Goal: Check status: Check status

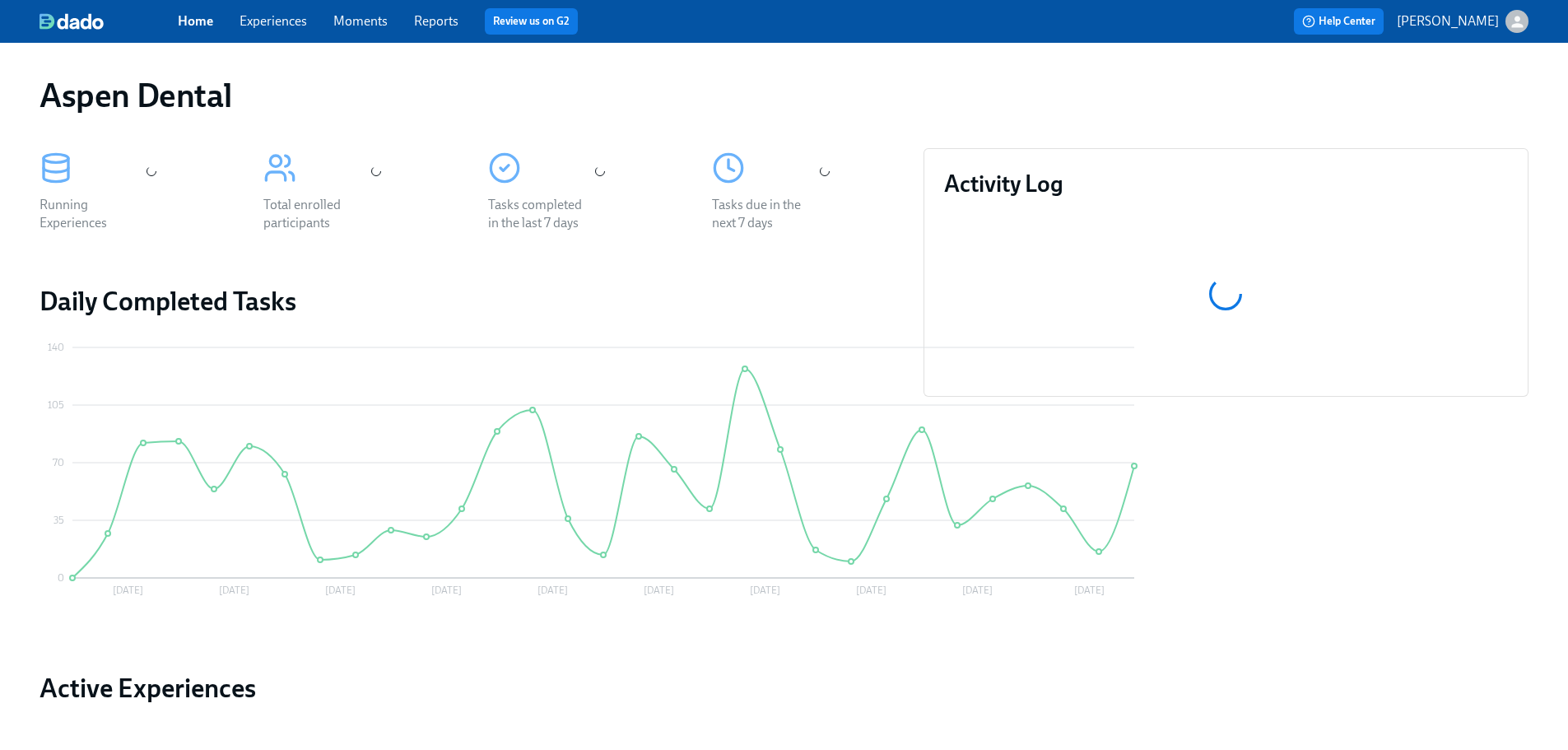
click at [438, 23] on link "Reports" at bounding box center [436, 21] width 45 height 15
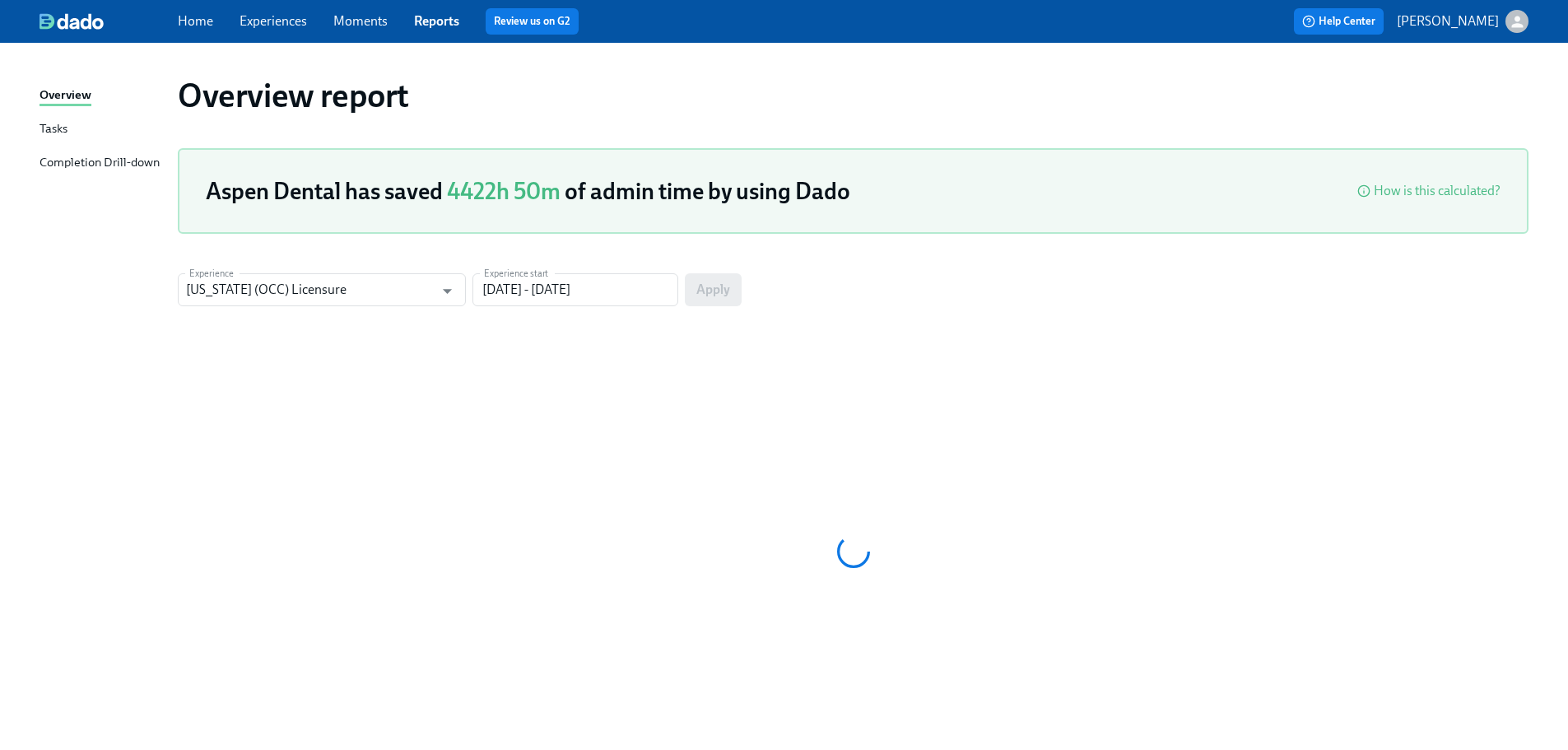
click at [145, 163] on div "Completion Drill-down" at bounding box center [100, 163] width 120 height 21
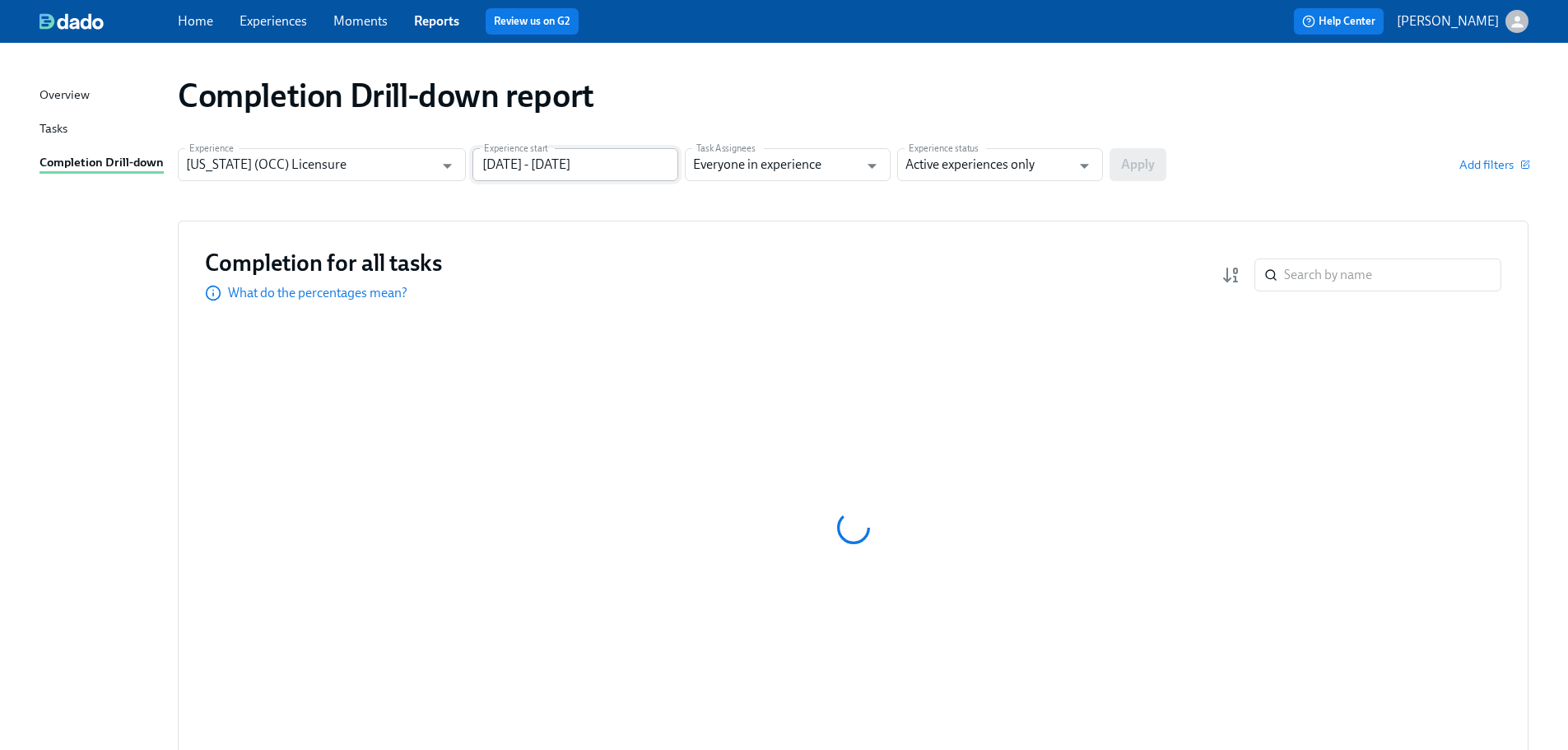
click at [646, 169] on input "[DATE] - [DATE]" at bounding box center [575, 164] width 206 height 33
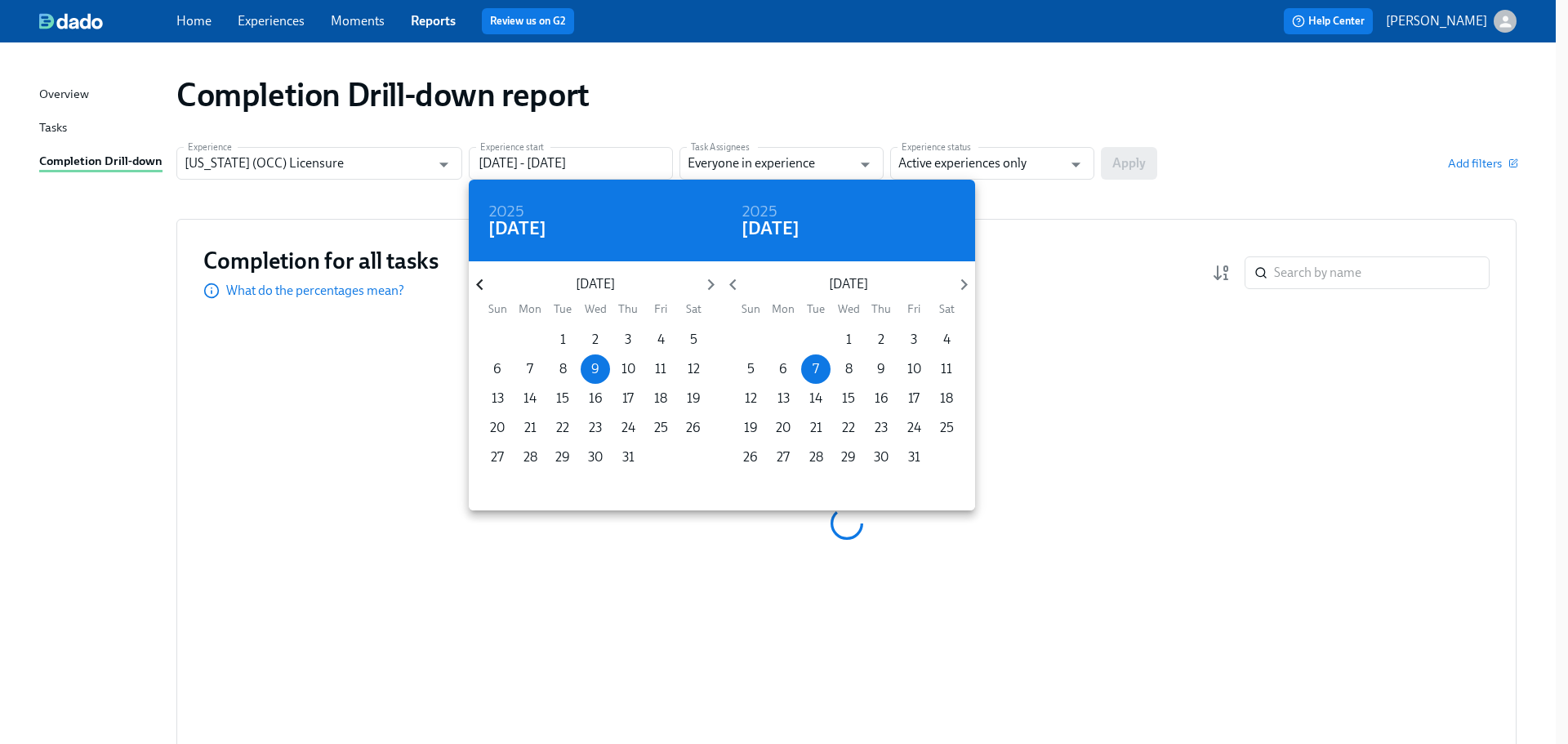
click at [475, 287] on icon "button" at bounding box center [480, 285] width 22 height 22
click at [475, 287] on icon "button" at bounding box center [480, 285] width 22 height 22
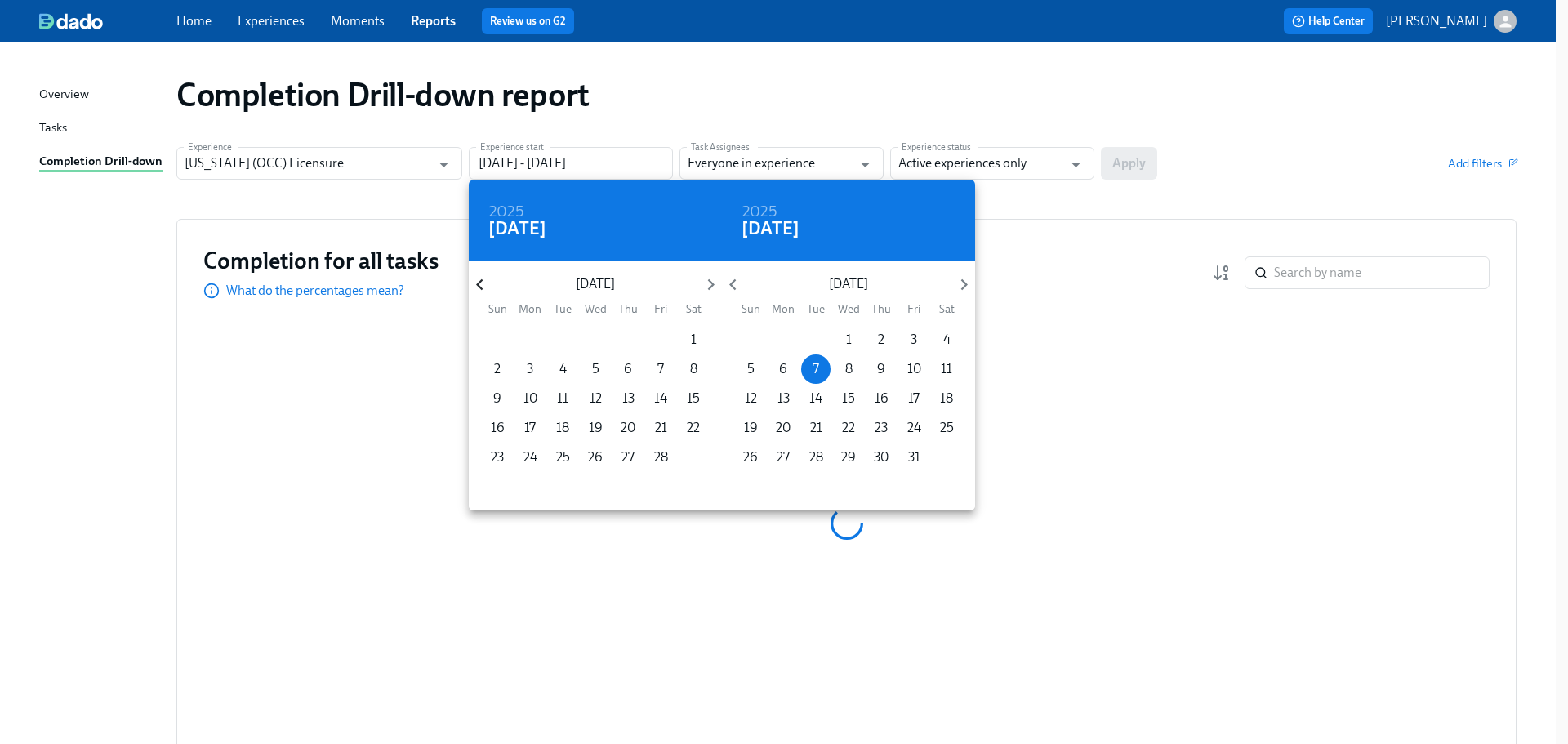
click at [475, 287] on icon "button" at bounding box center [480, 285] width 22 height 22
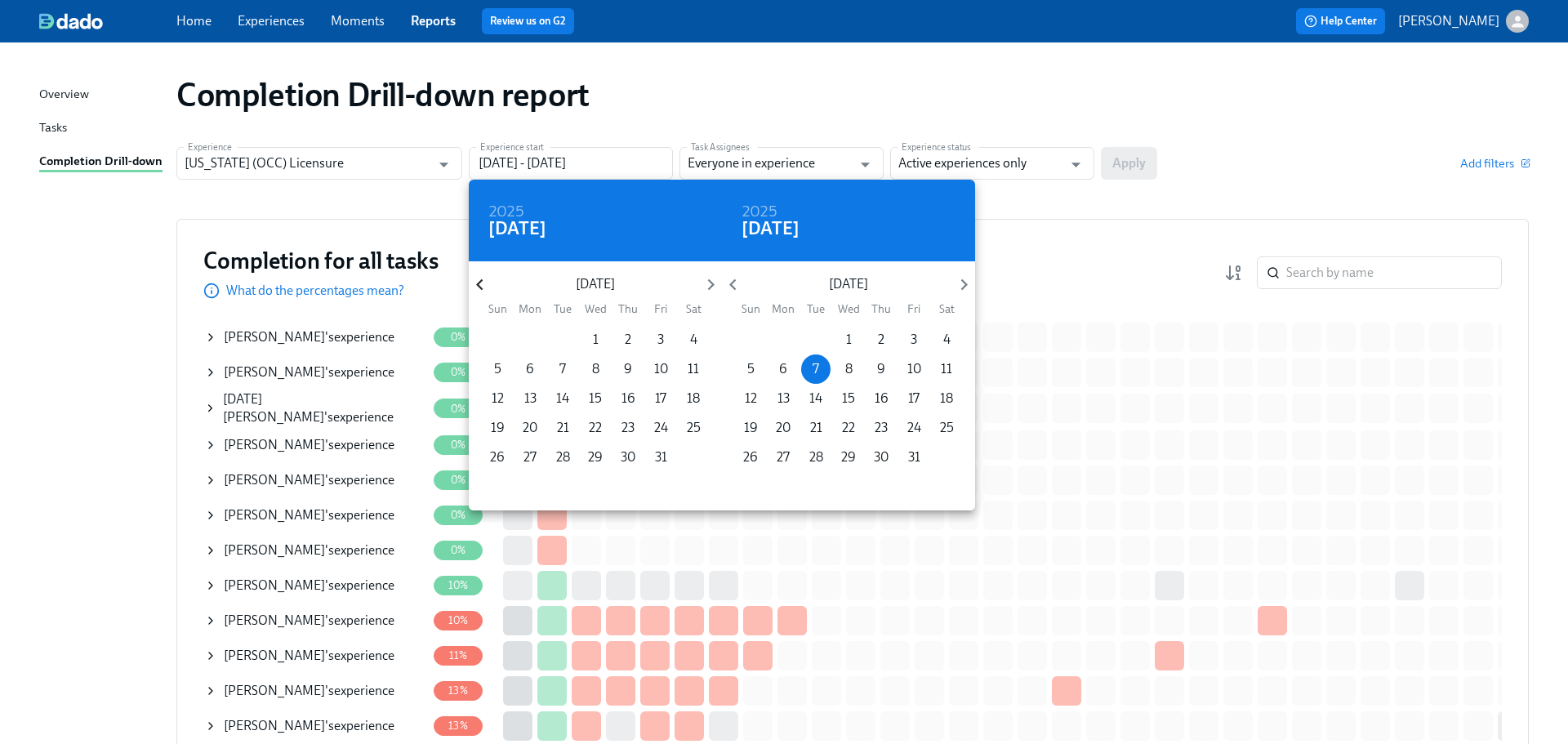
click at [475, 287] on icon "button" at bounding box center [480, 285] width 22 height 22
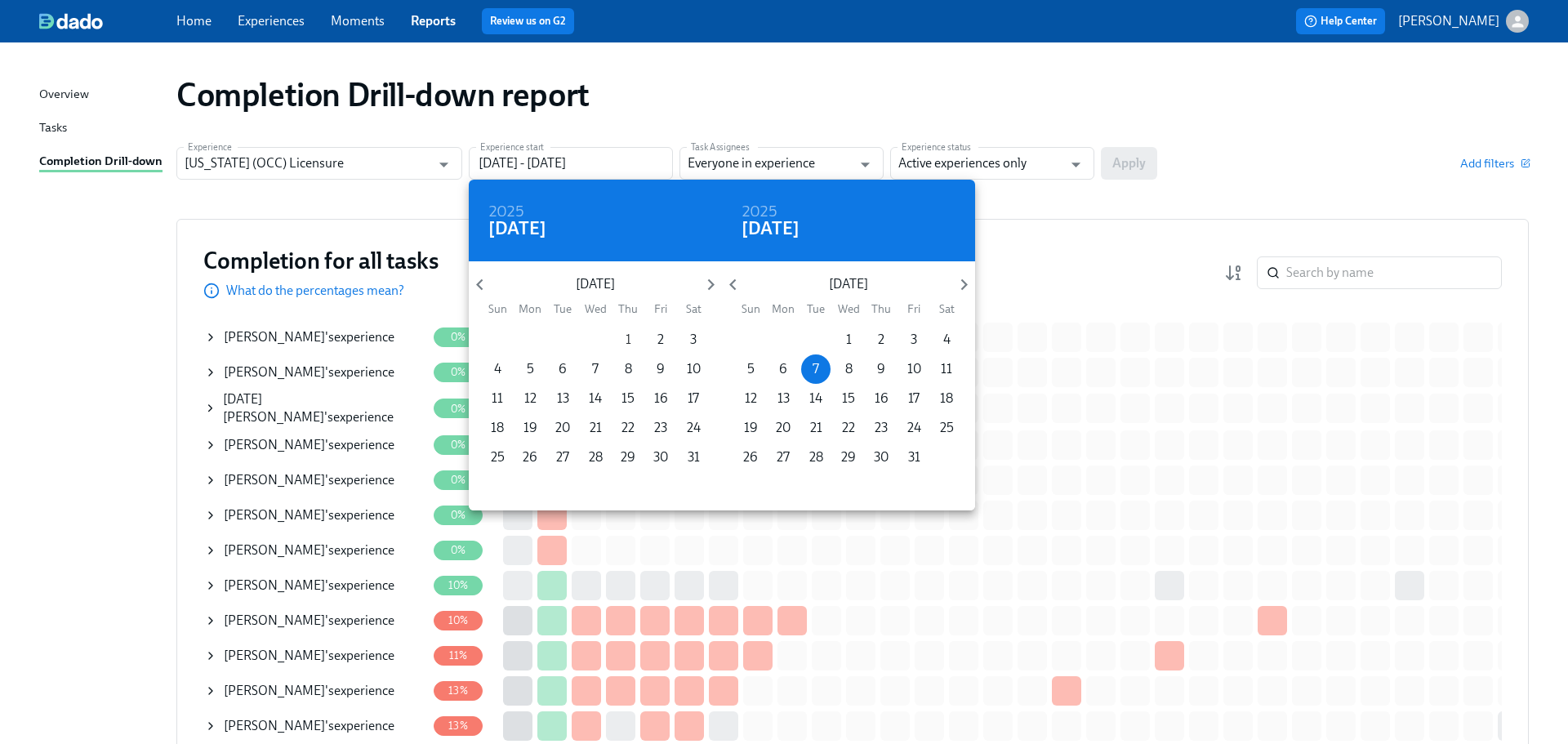
click at [632, 340] on span "1" at bounding box center [628, 340] width 29 height 18
type input "[DATE] - [DATE]"
click at [990, 158] on div at bounding box center [784, 372] width 1568 height 744
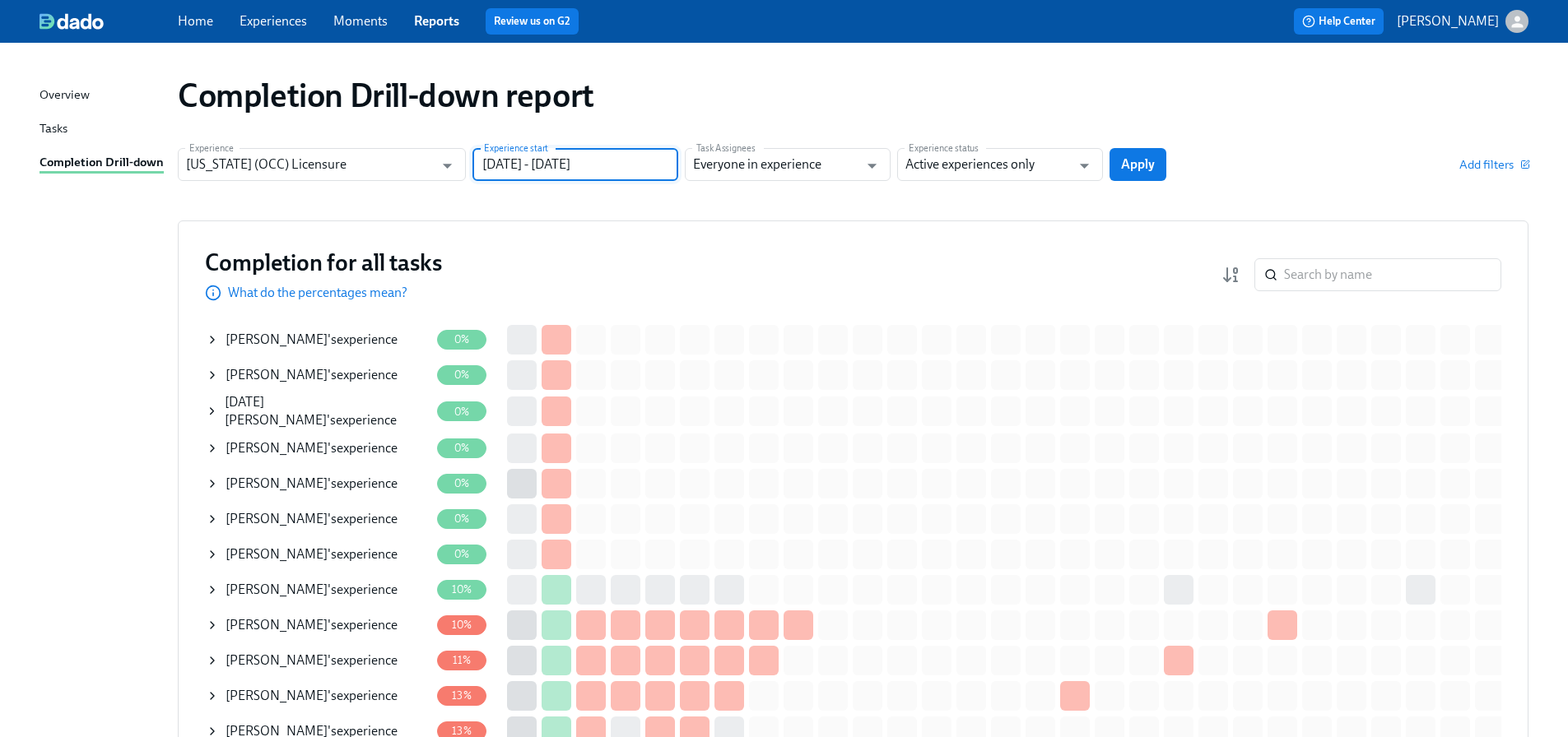
click at [997, 165] on input "Active experiences only" at bounding box center [988, 164] width 165 height 33
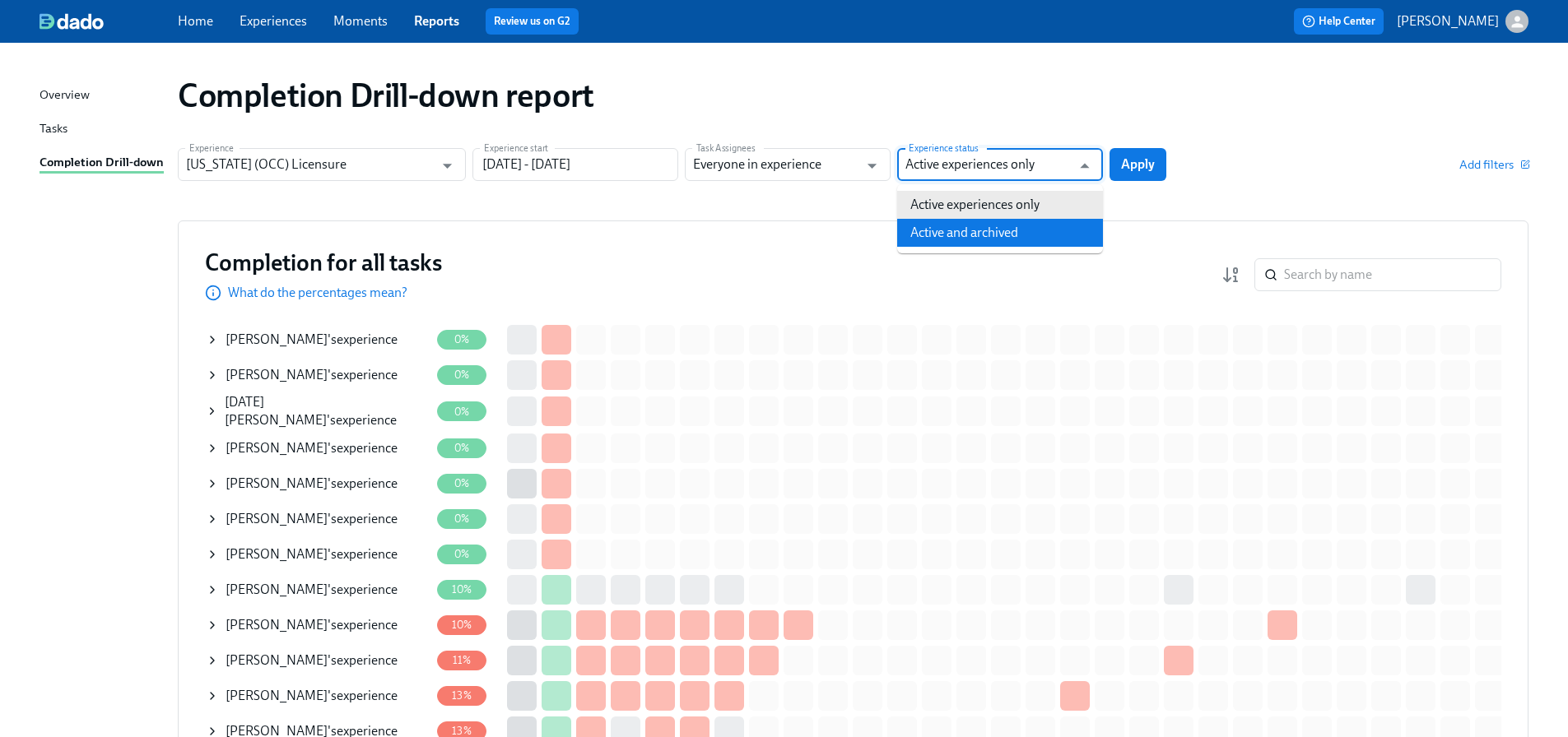
click at [992, 224] on li "Active and archived" at bounding box center [999, 233] width 206 height 28
type input "Active and archived"
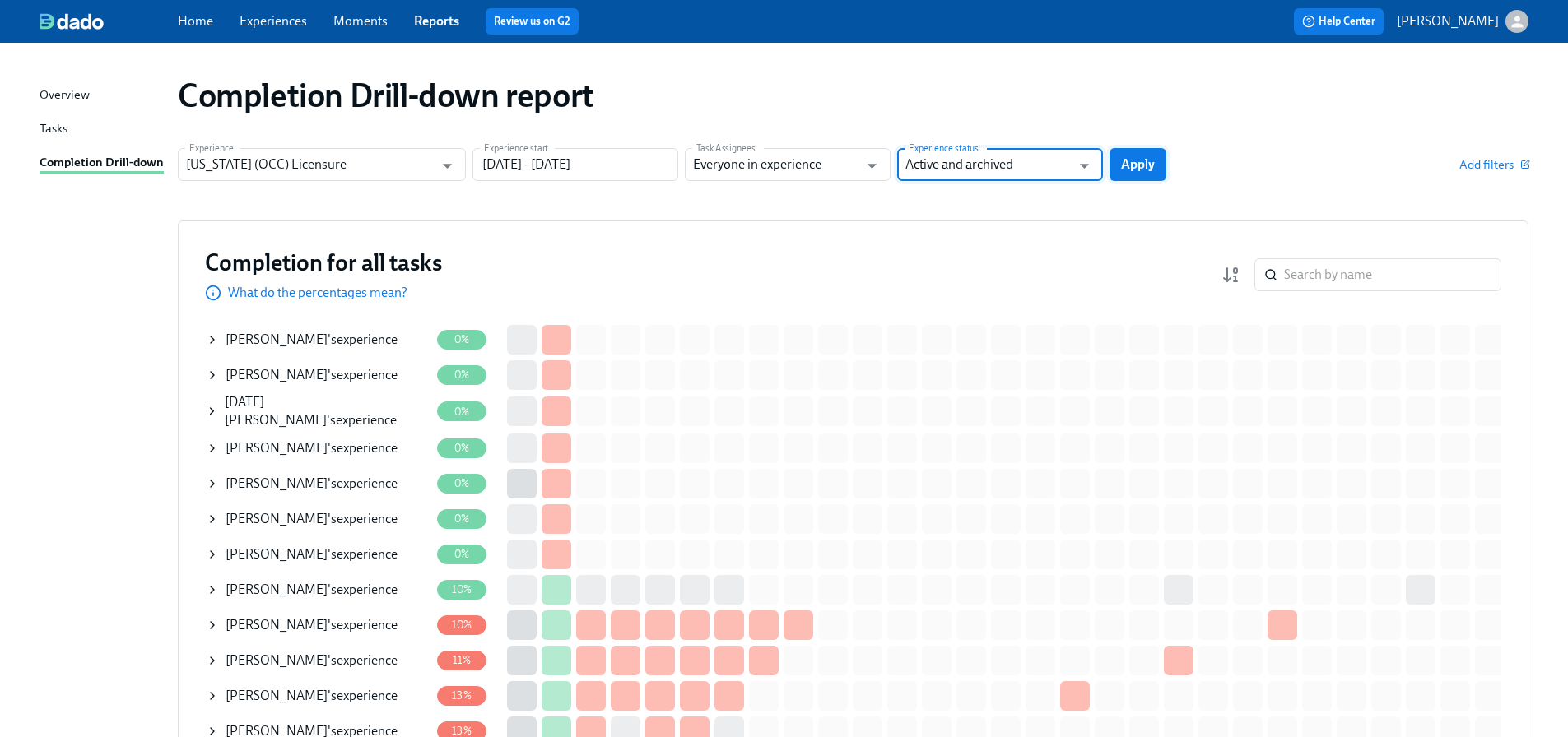
click at [1148, 161] on span "Apply" at bounding box center [1137, 164] width 34 height 16
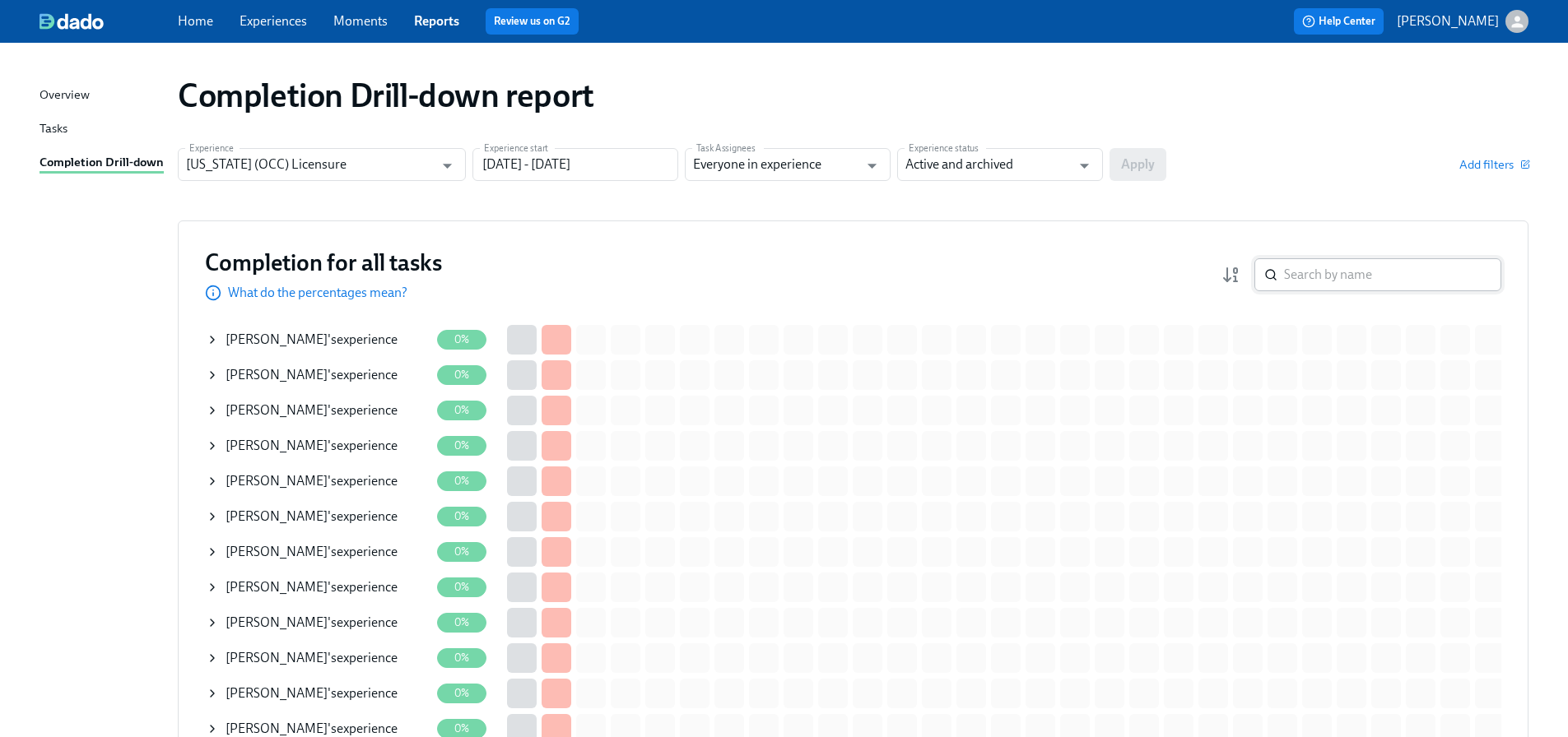
click at [1322, 280] on input "search" at bounding box center [1393, 274] width 218 height 33
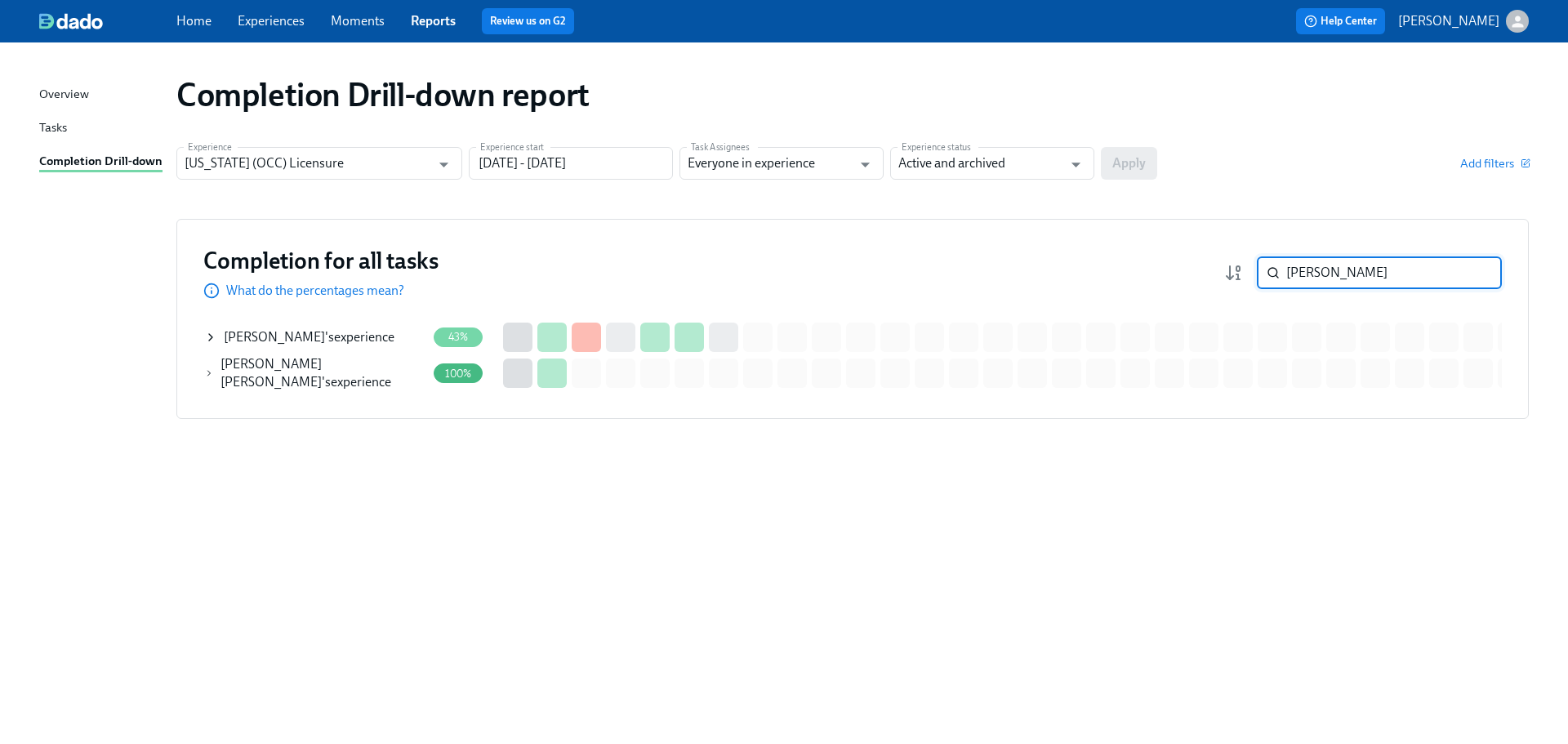
click at [353, 338] on div "[PERSON_NAME] 's experience" at bounding box center [309, 337] width 171 height 18
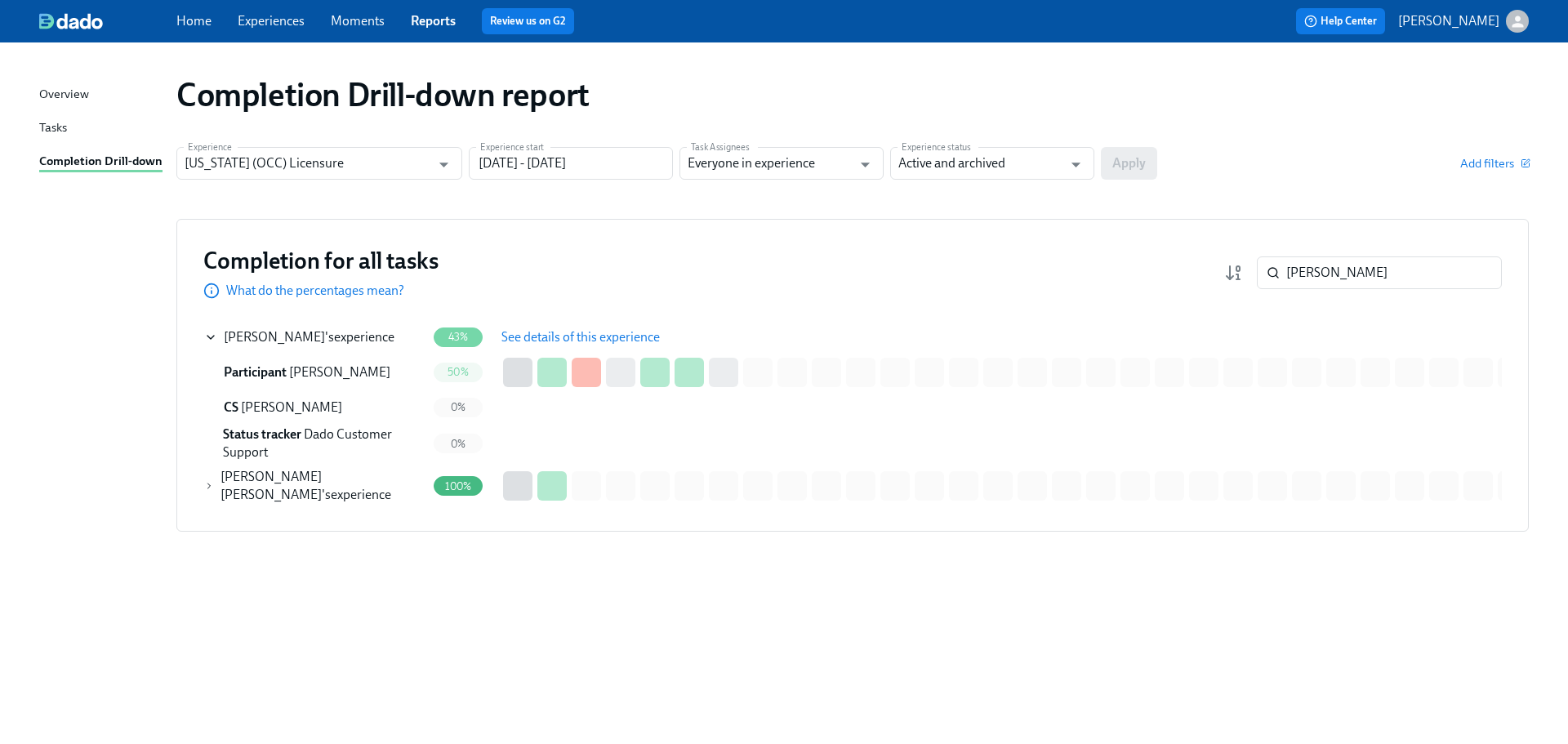
click at [539, 340] on span "See details of this experience" at bounding box center [581, 337] width 159 height 16
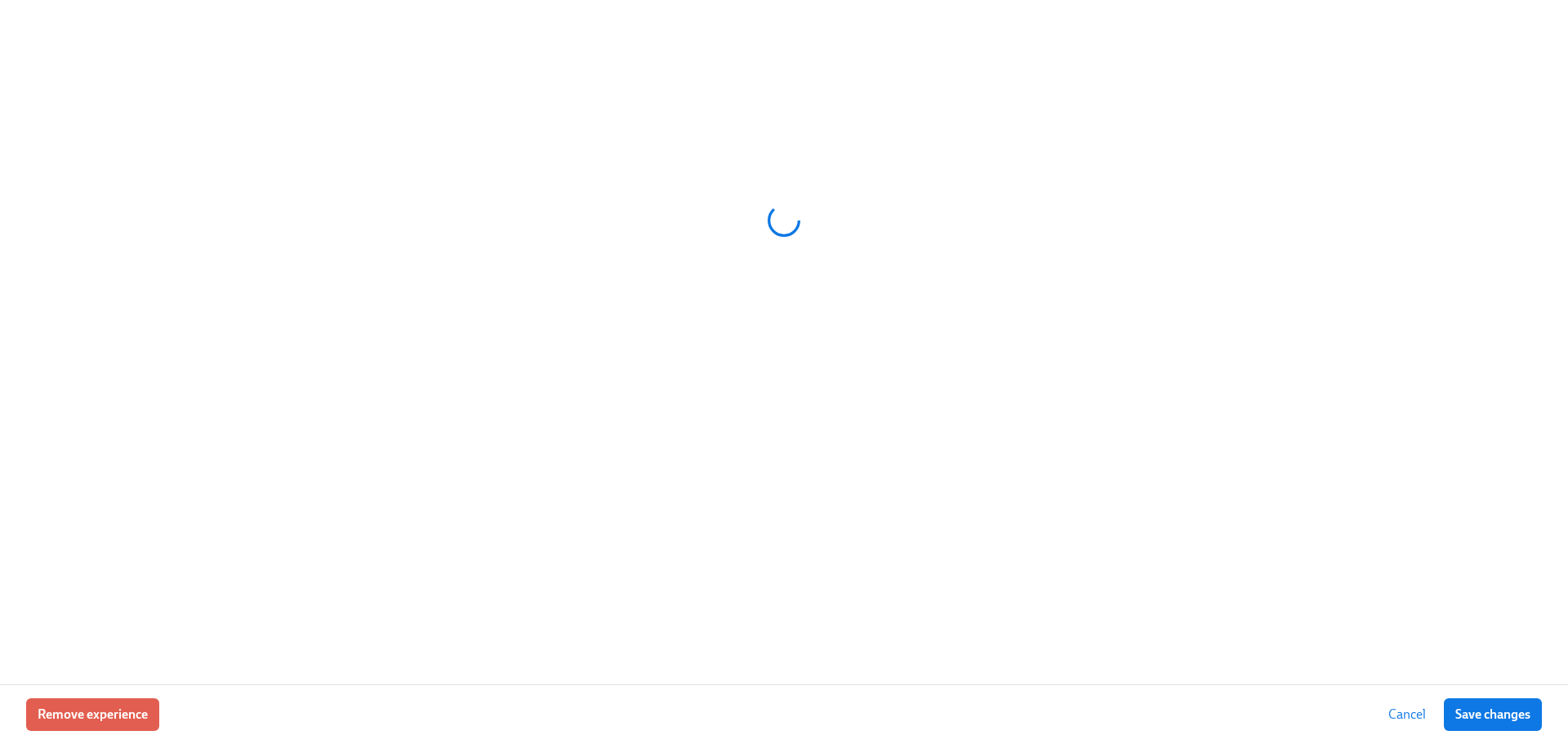
click at [1404, 707] on span "Cancel" at bounding box center [1408, 714] width 38 height 16
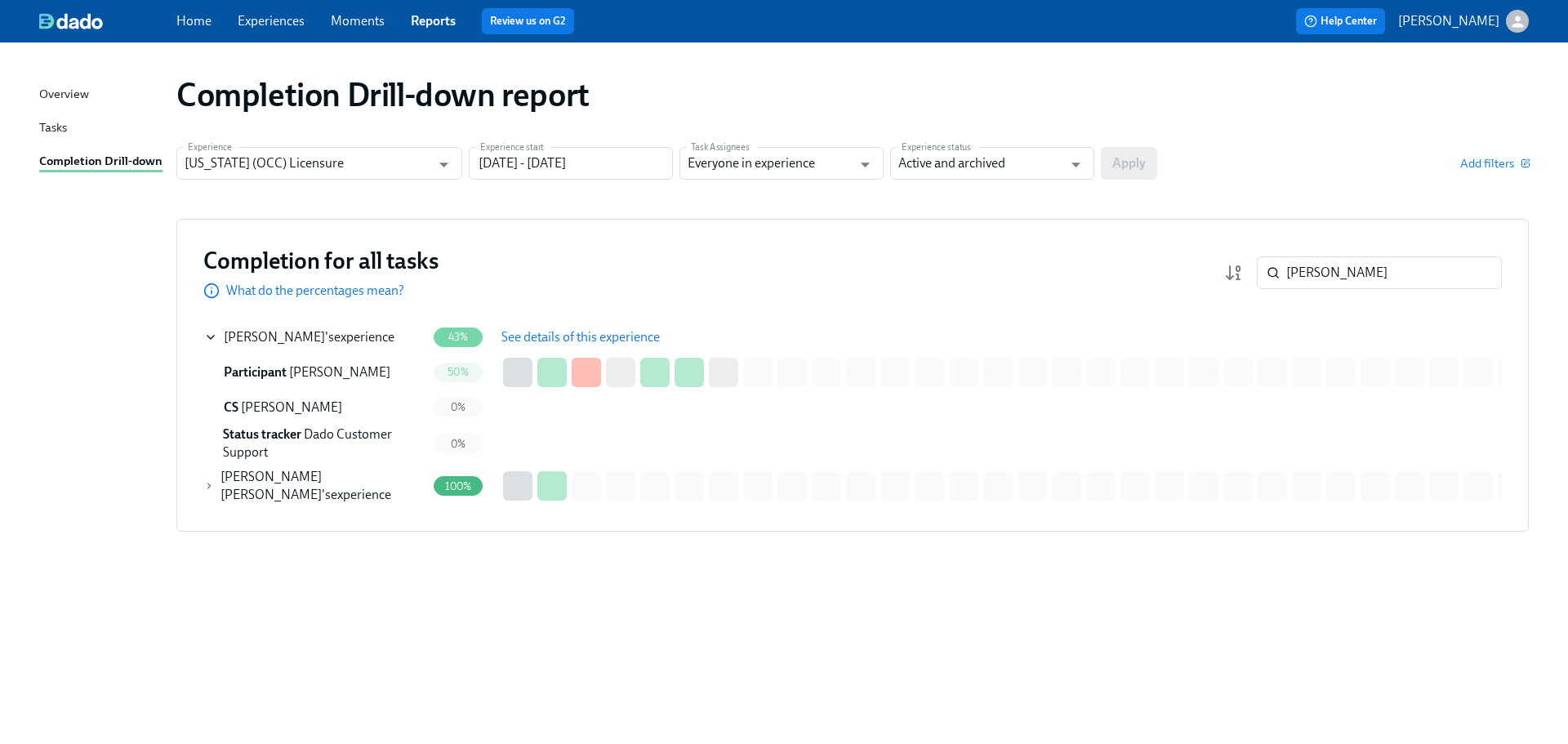
click at [552, 338] on span "See details of this experience" at bounding box center [581, 337] width 159 height 16
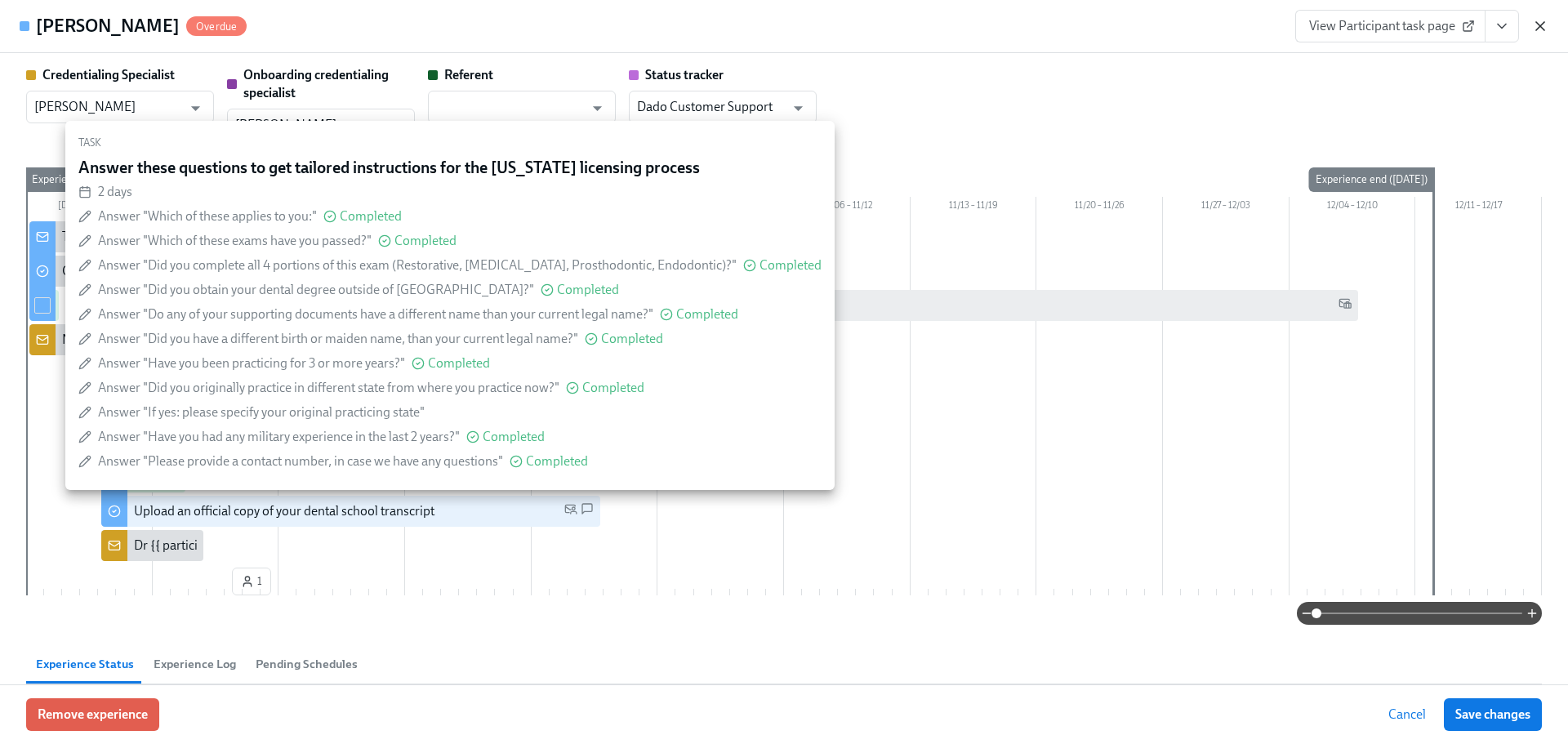
click at [1536, 31] on icon "button" at bounding box center [1540, 26] width 16 height 16
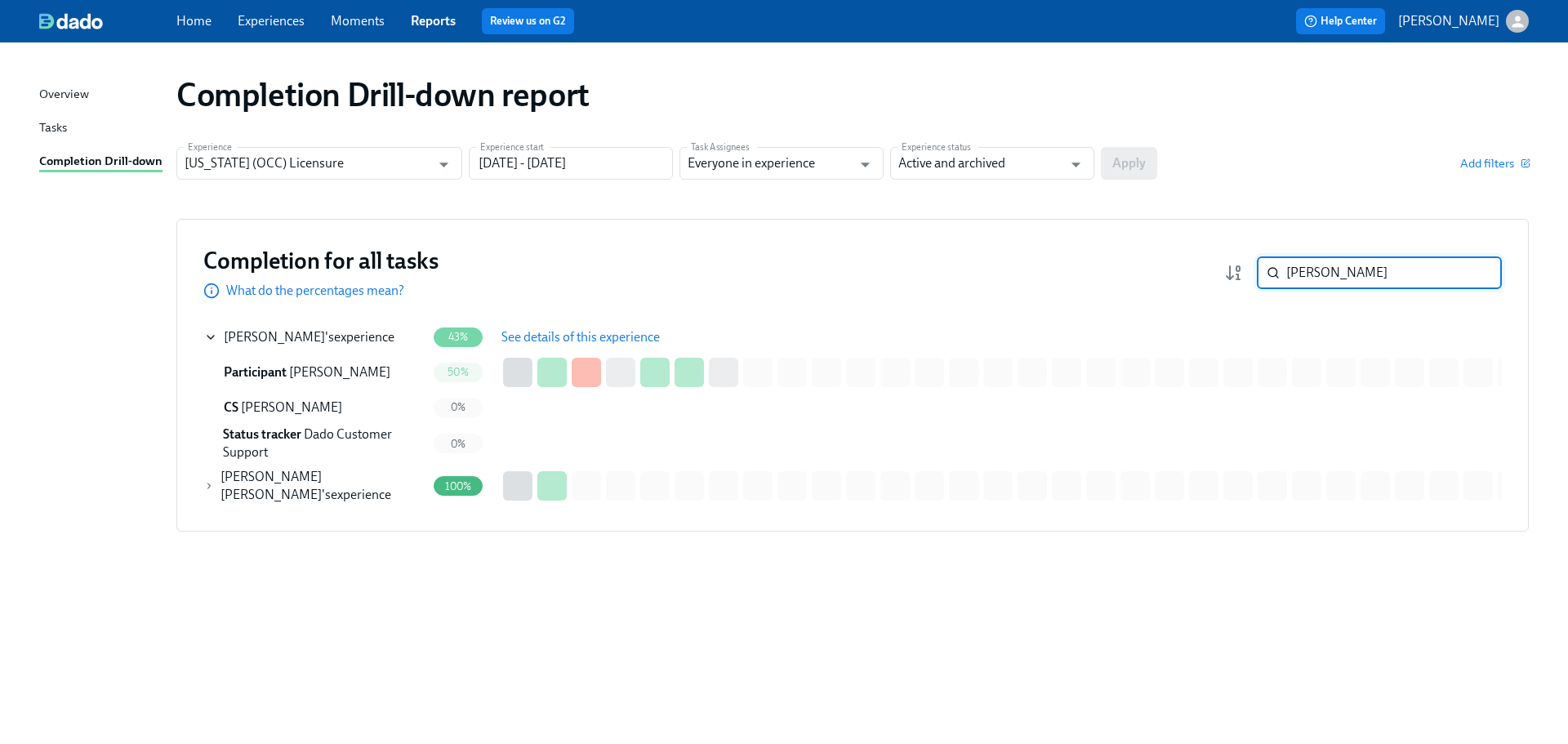
drag, startPoint x: 1321, startPoint y: 279, endPoint x: 1267, endPoint y: 278, distance: 54.0
click at [1267, 278] on div "hugo ​" at bounding box center [1379, 272] width 245 height 32
paste input "[PERSON_NAME]"
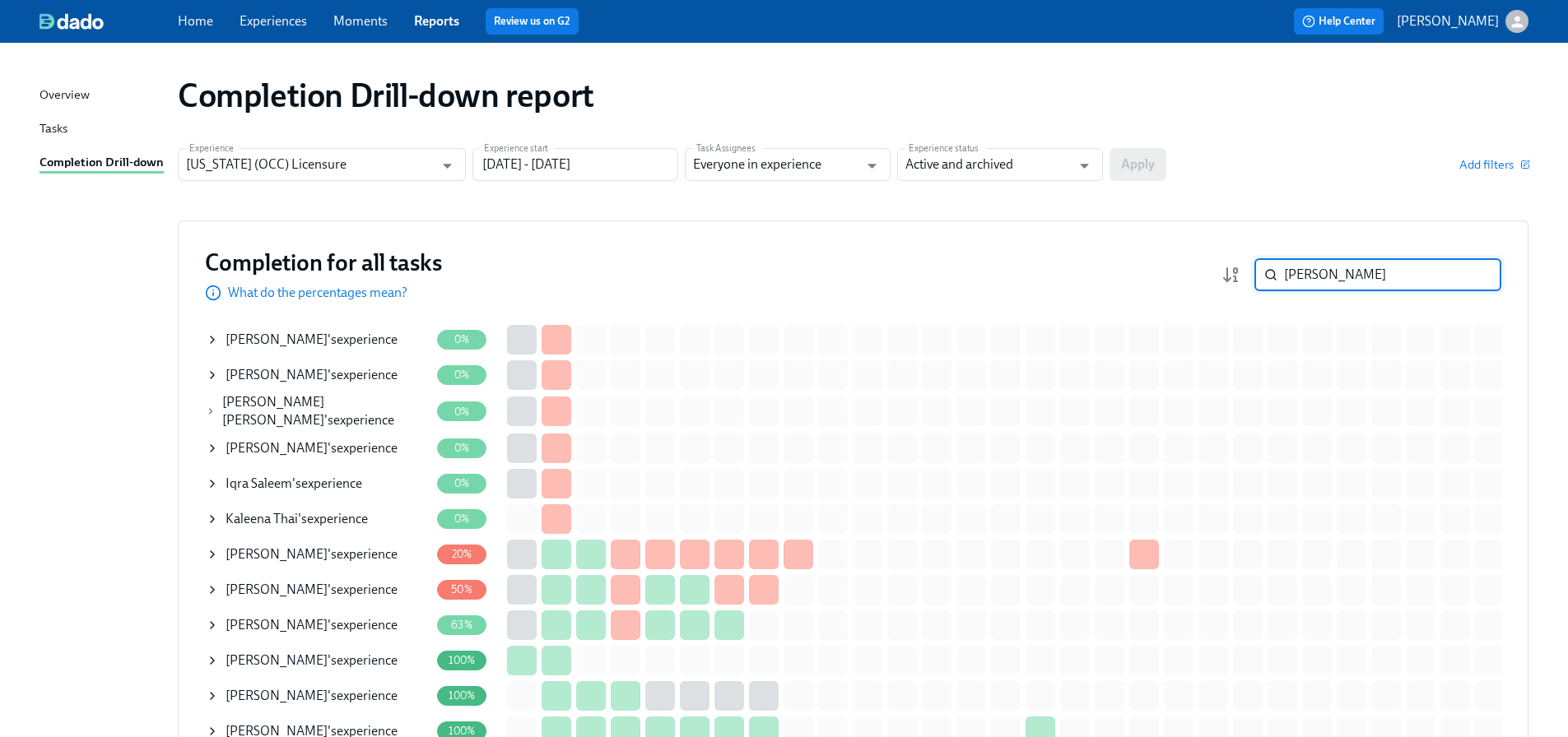
click at [329, 412] on div "[PERSON_NAME] [PERSON_NAME] 's experience" at bounding box center [325, 411] width 207 height 36
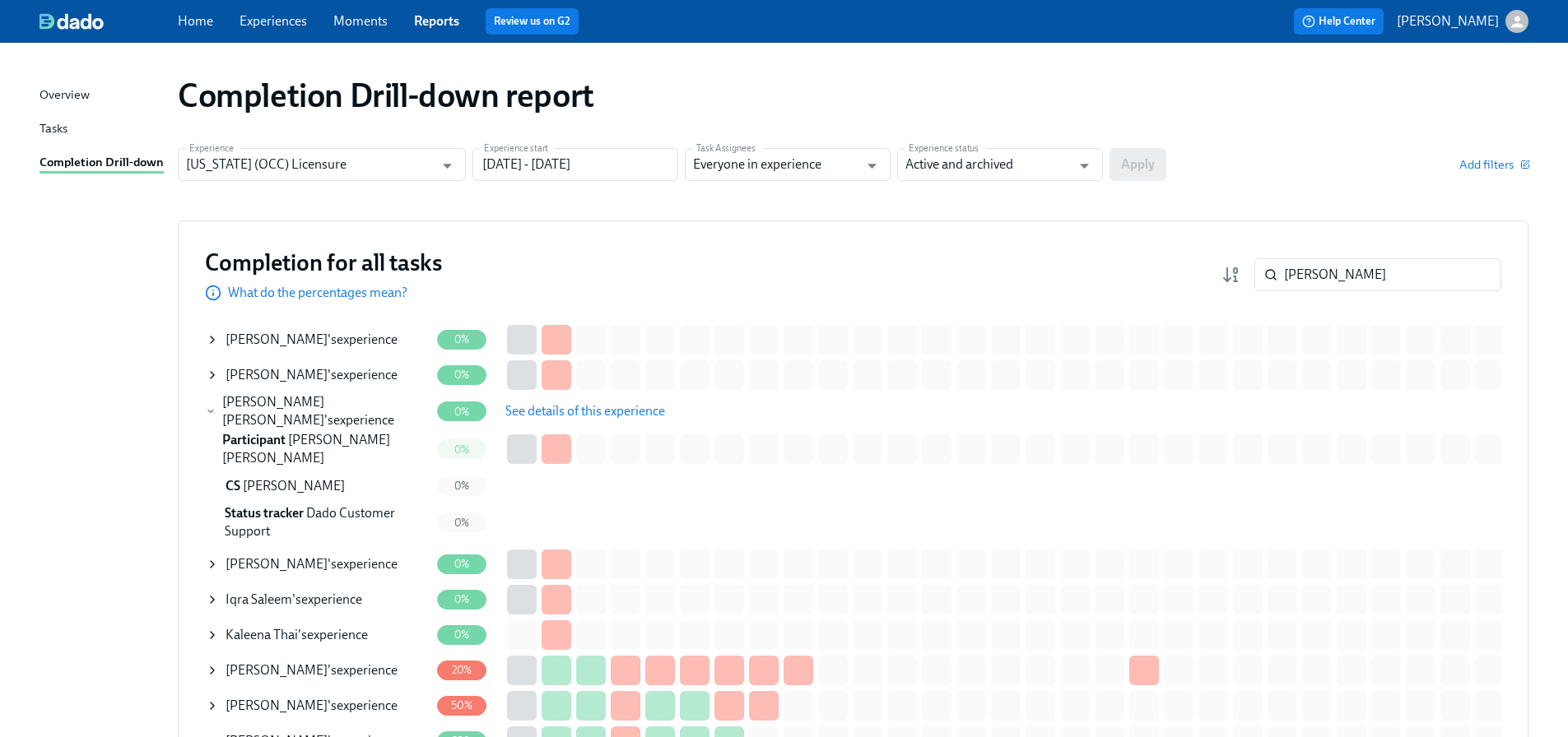
click at [536, 415] on span "See details of this experience" at bounding box center [586, 411] width 160 height 16
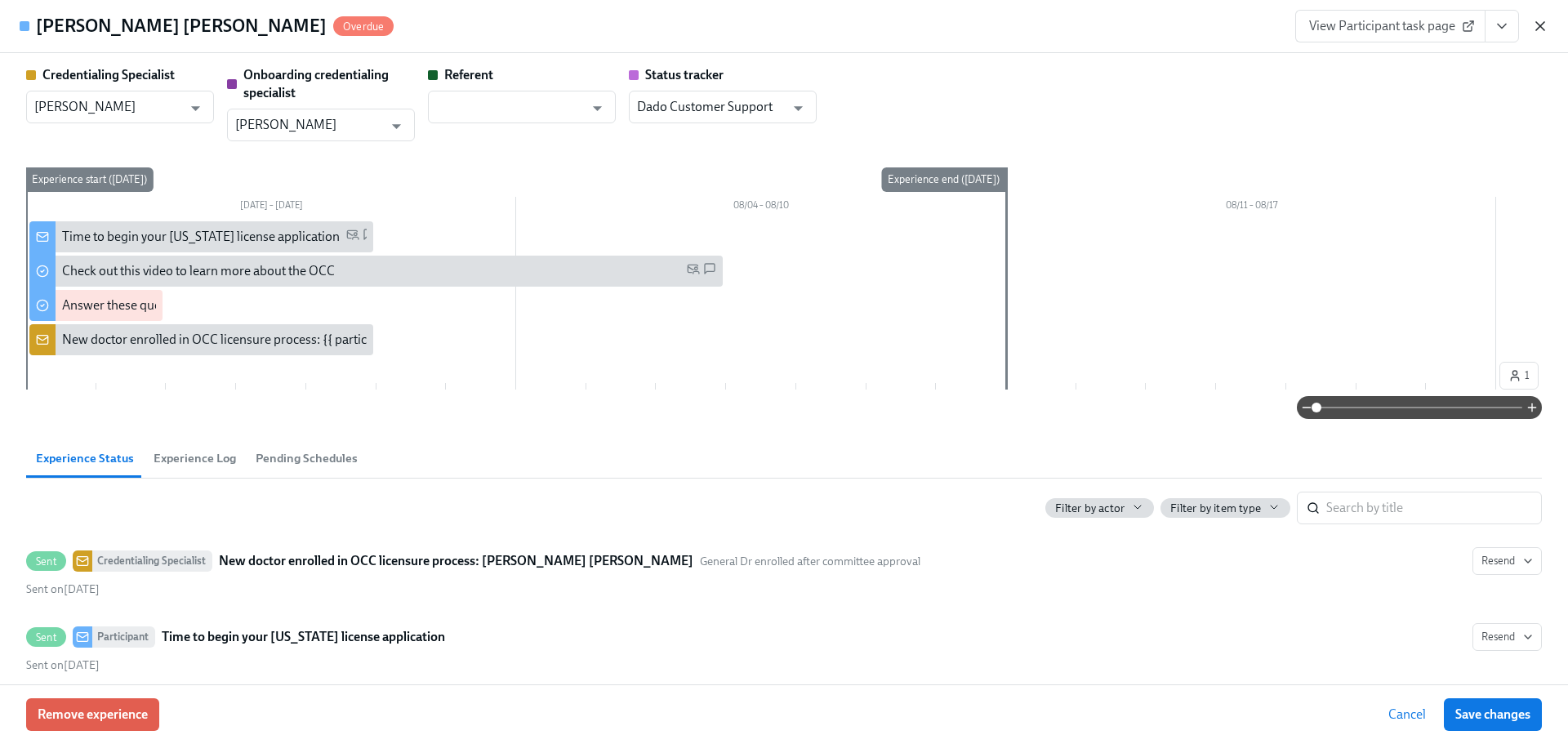
click at [1539, 30] on icon "button" at bounding box center [1540, 26] width 16 height 16
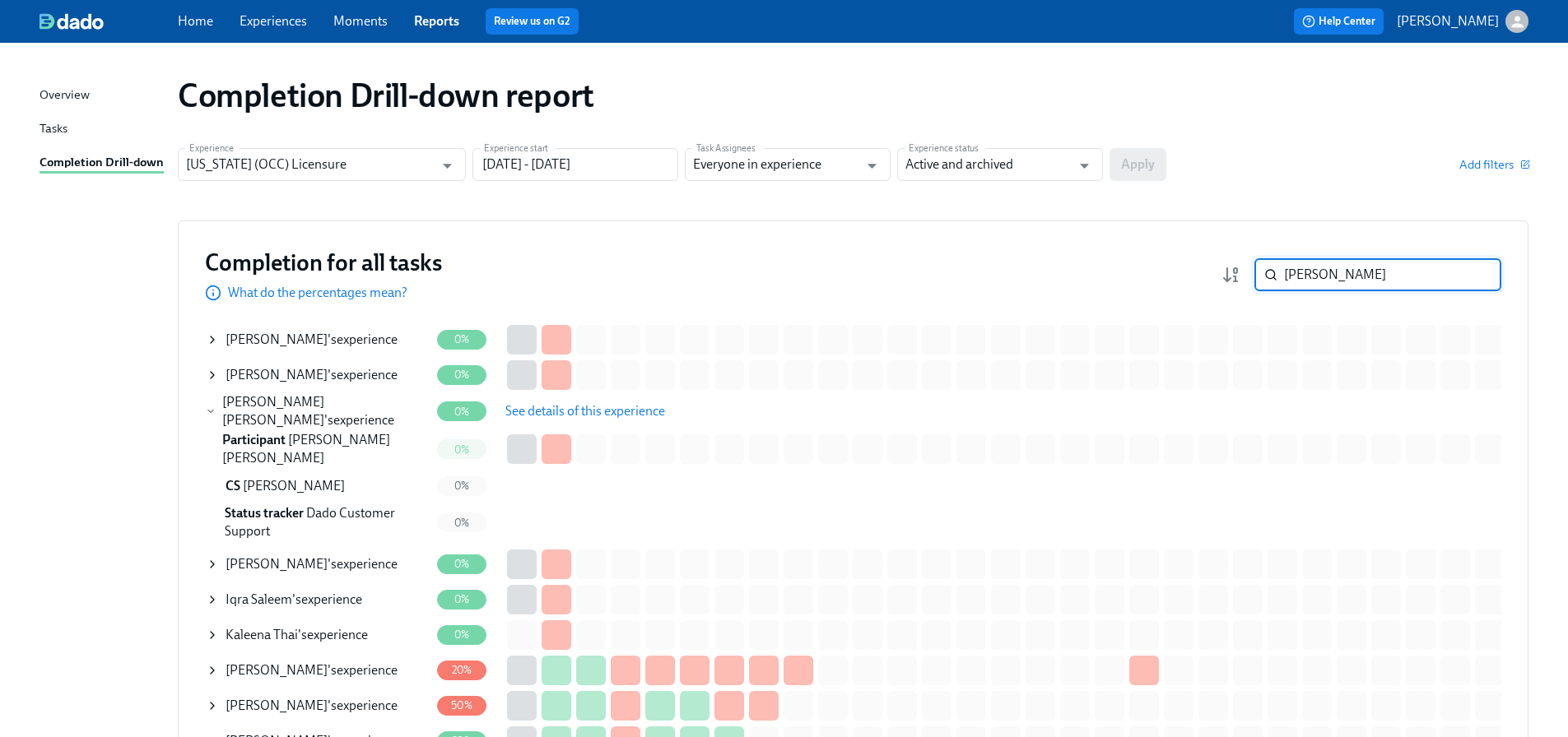
drag, startPoint x: 1331, startPoint y: 276, endPoint x: 1267, endPoint y: 275, distance: 64.0
click at [1267, 275] on div "[PERSON_NAME] ​" at bounding box center [1377, 274] width 247 height 33
paste input "[PERSON_NAME]"
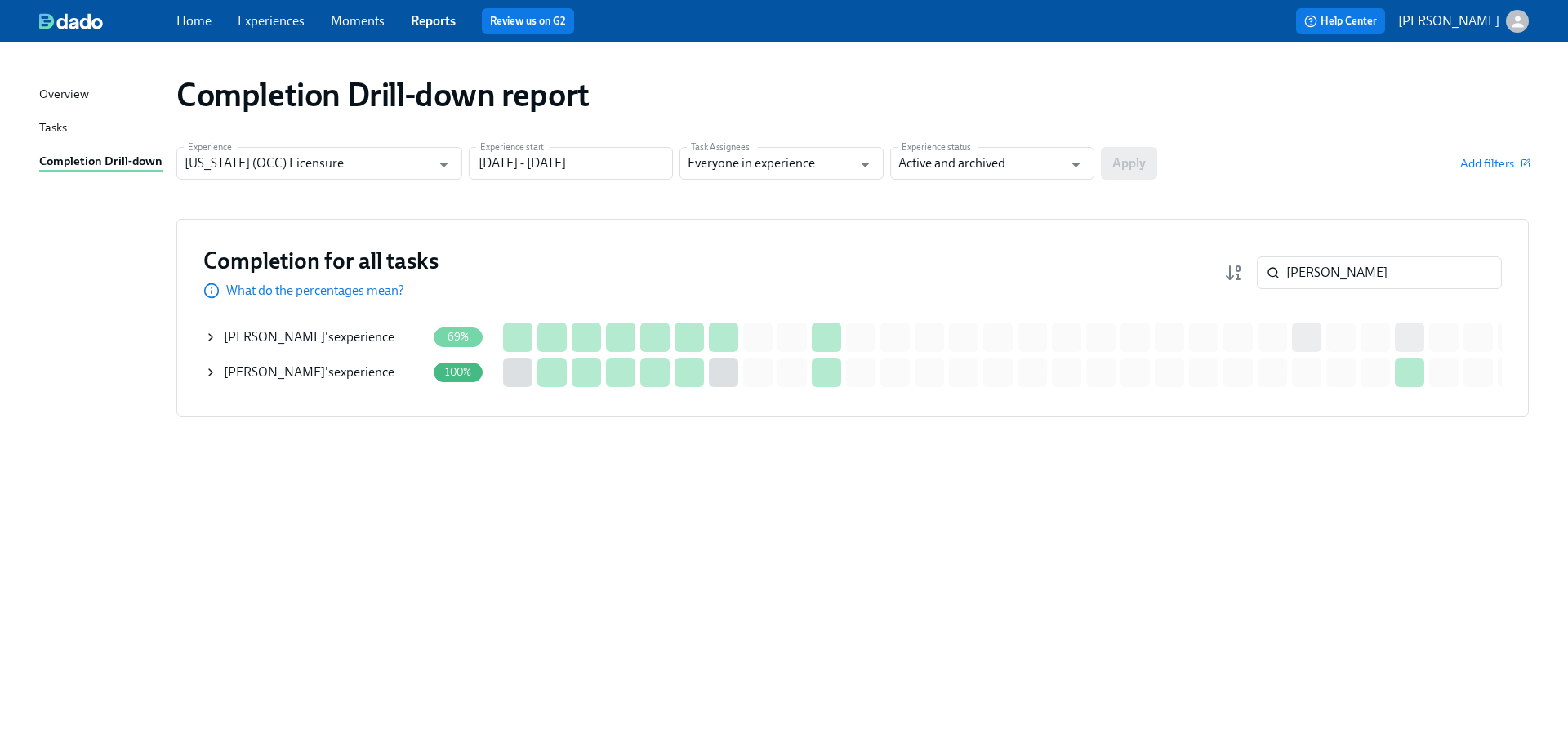
click at [328, 334] on div "[PERSON_NAME] 's experience" at bounding box center [309, 337] width 171 height 18
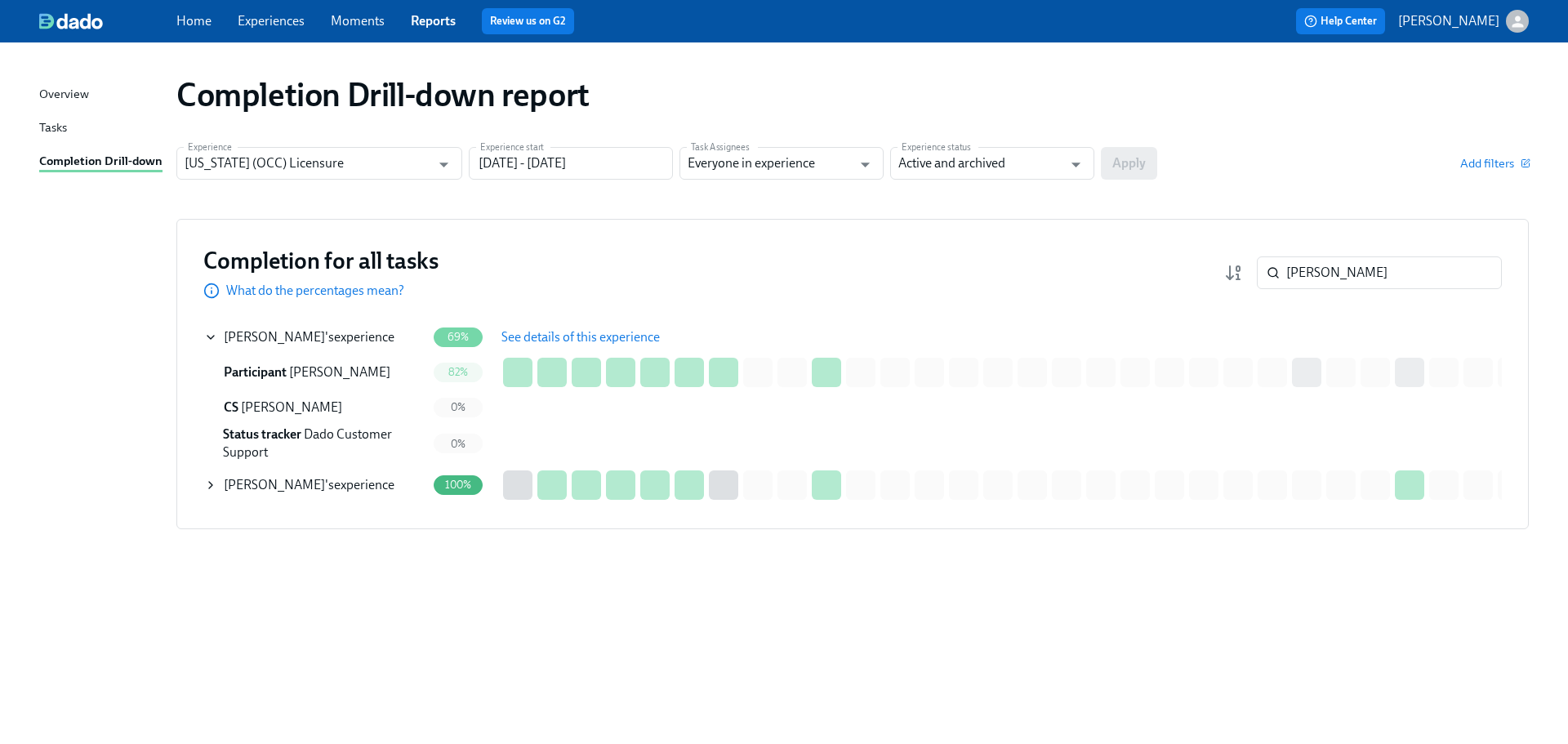
click at [544, 340] on span "See details of this experience" at bounding box center [581, 337] width 159 height 16
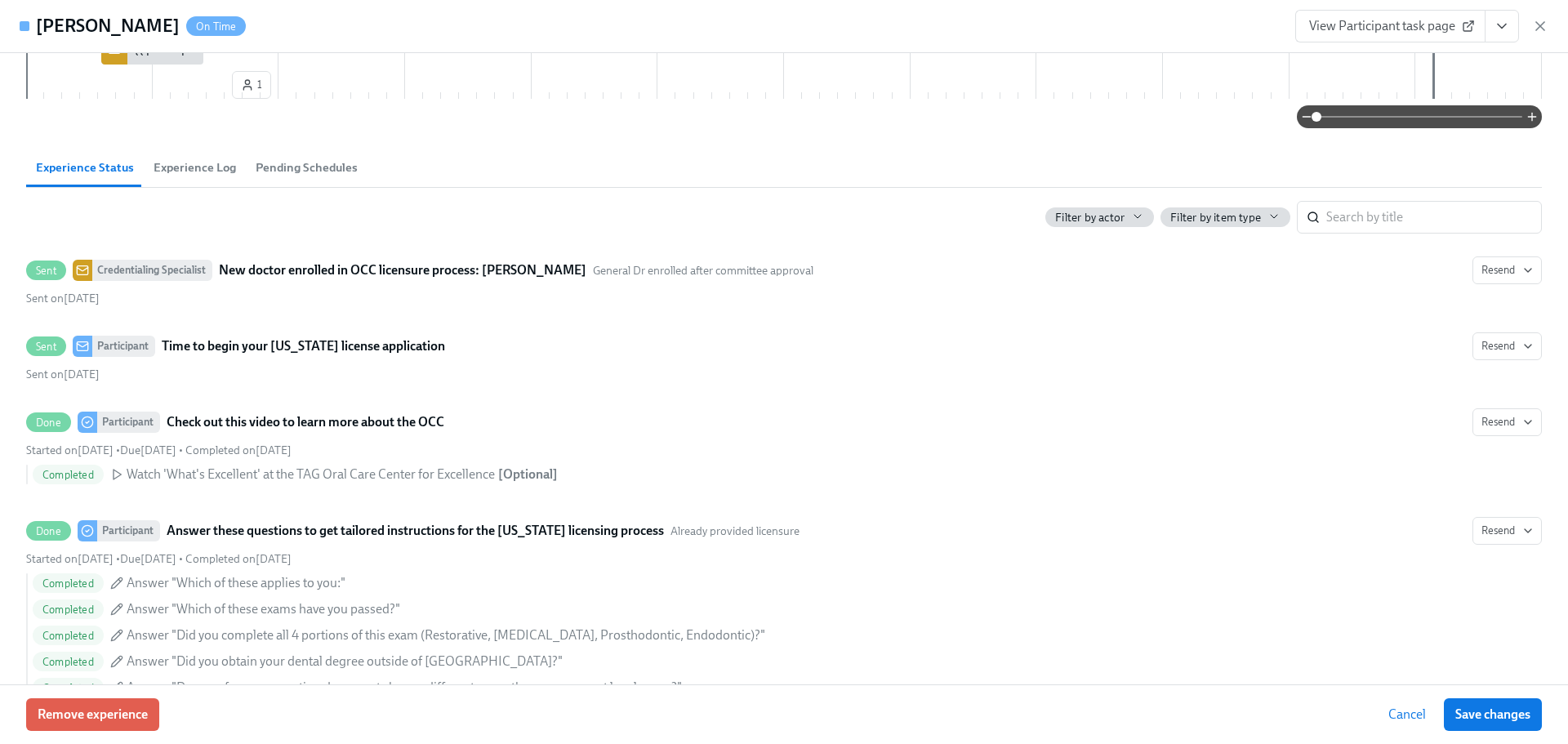
scroll to position [817, 0]
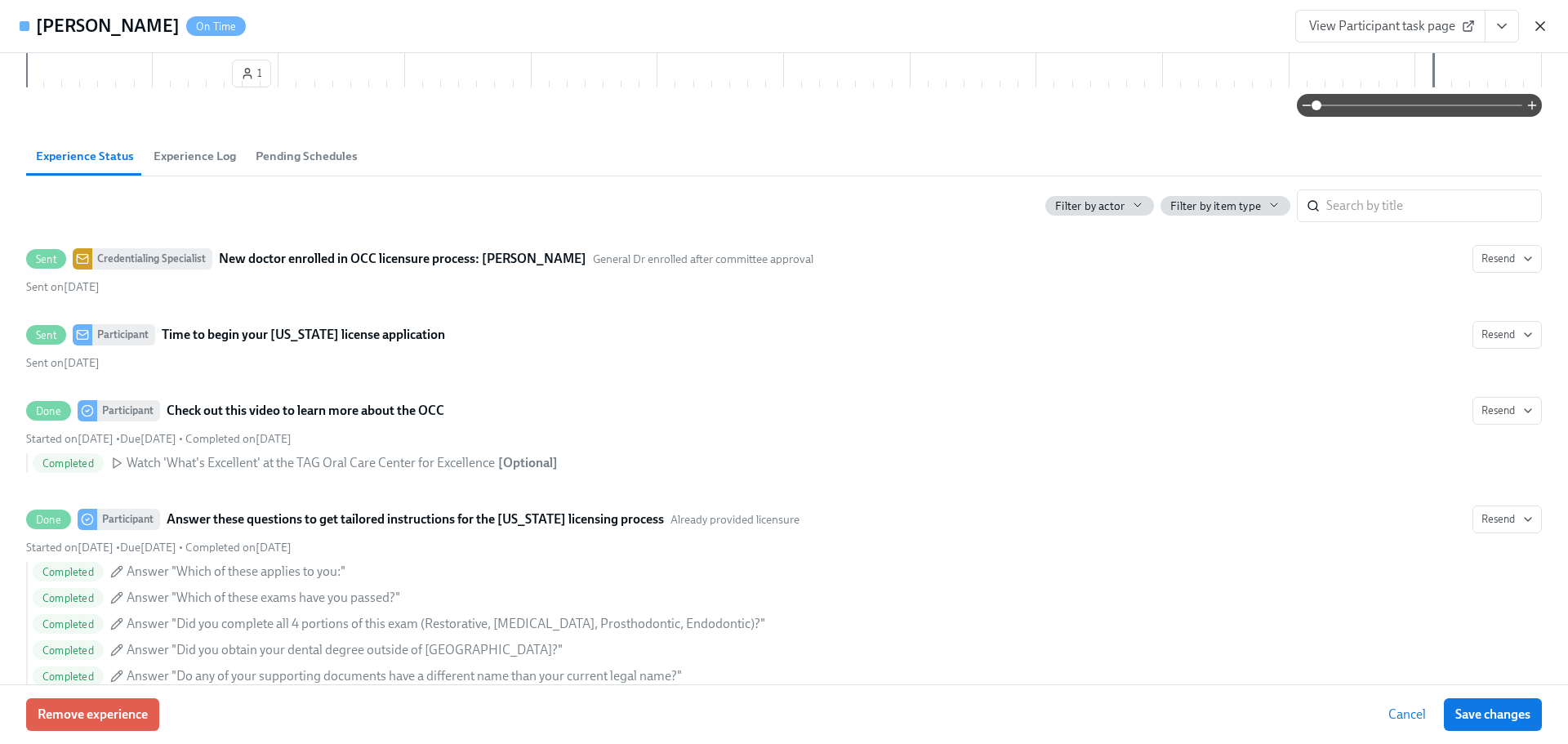
click at [1537, 28] on icon "button" at bounding box center [1540, 26] width 16 height 16
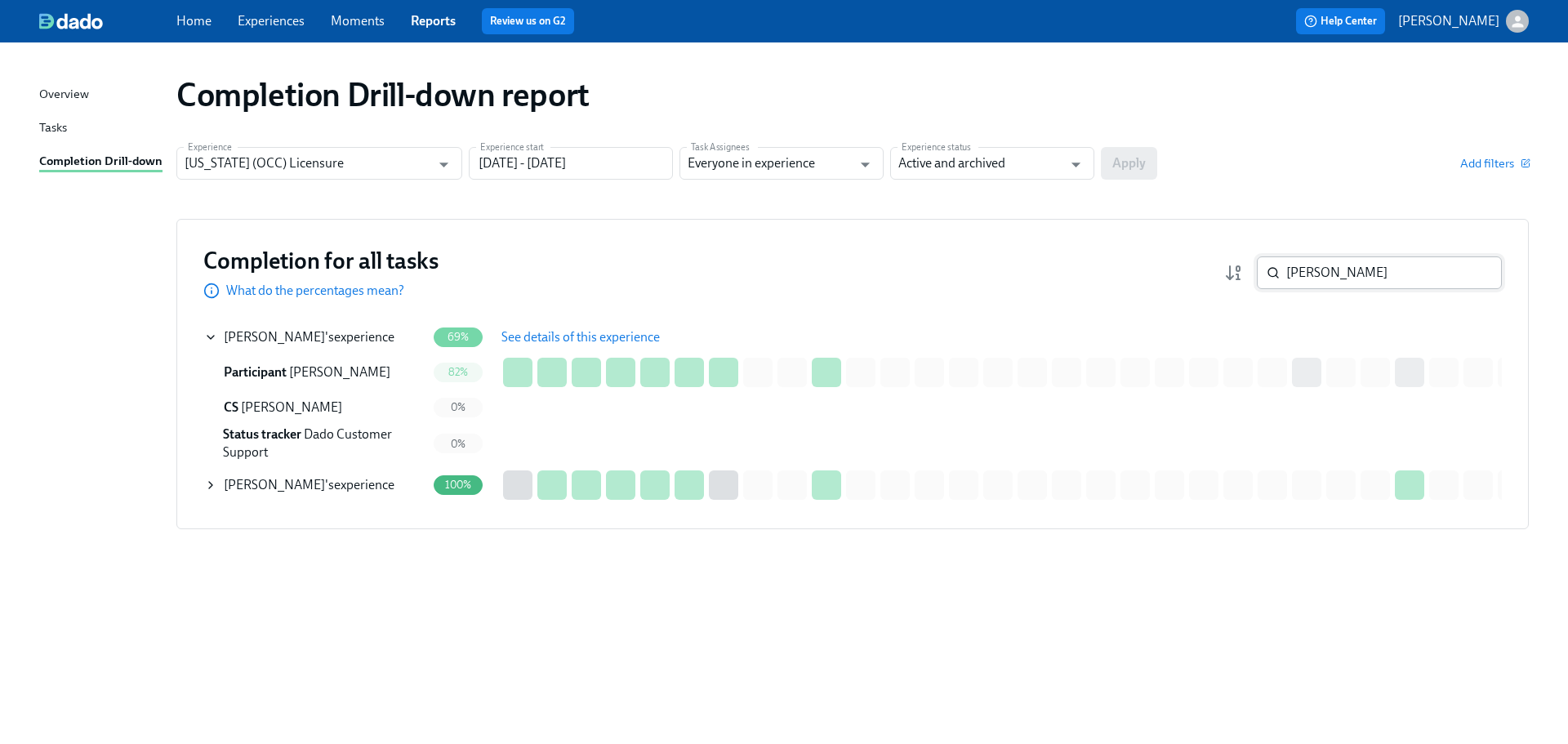
drag, startPoint x: 1342, startPoint y: 278, endPoint x: 1258, endPoint y: 279, distance: 84.0
click at [1258, 279] on div "[PERSON_NAME] ​" at bounding box center [1379, 272] width 245 height 32
paste input "[PERSON_NAME]"
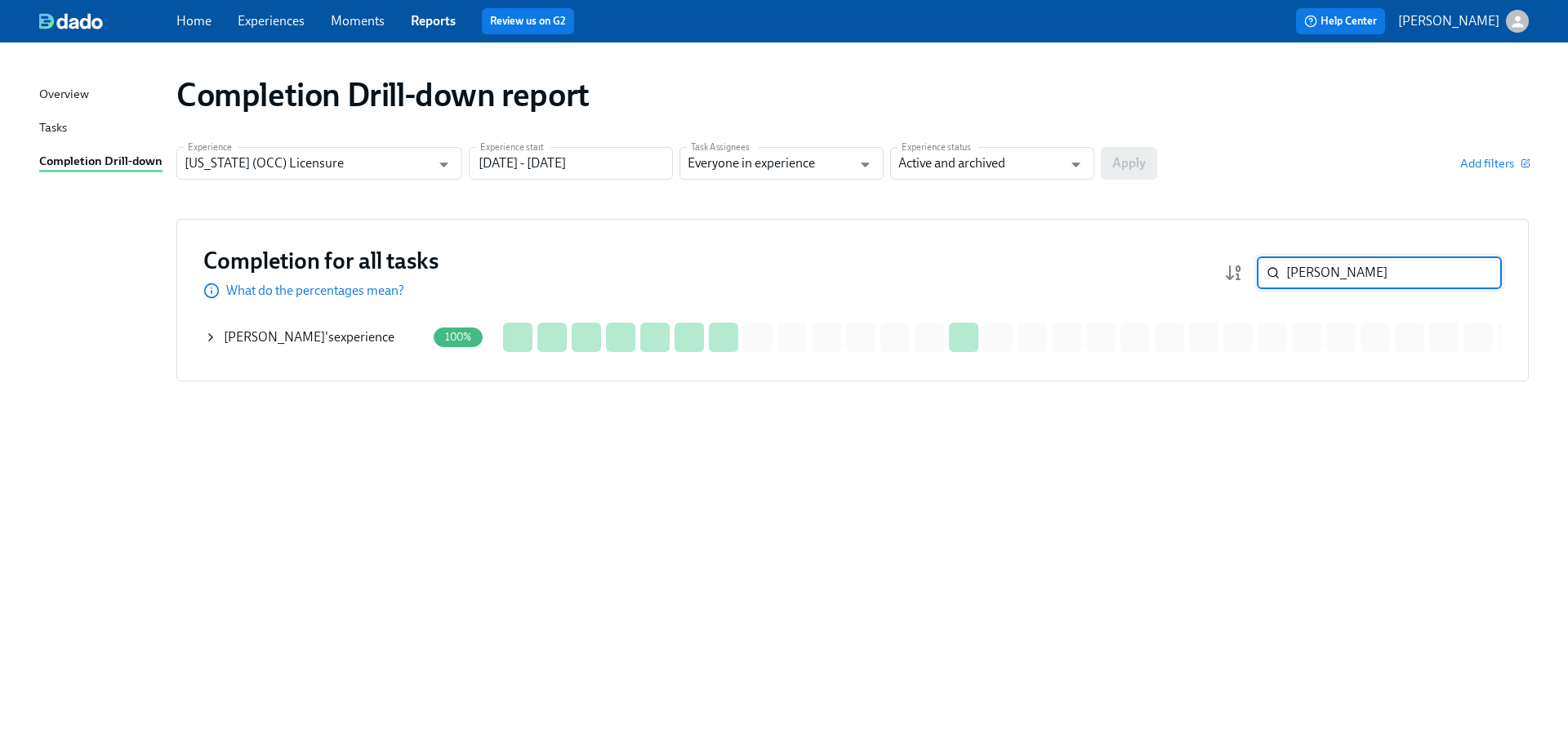
click at [338, 338] on div "[PERSON_NAME] 's experience" at bounding box center [309, 337] width 171 height 18
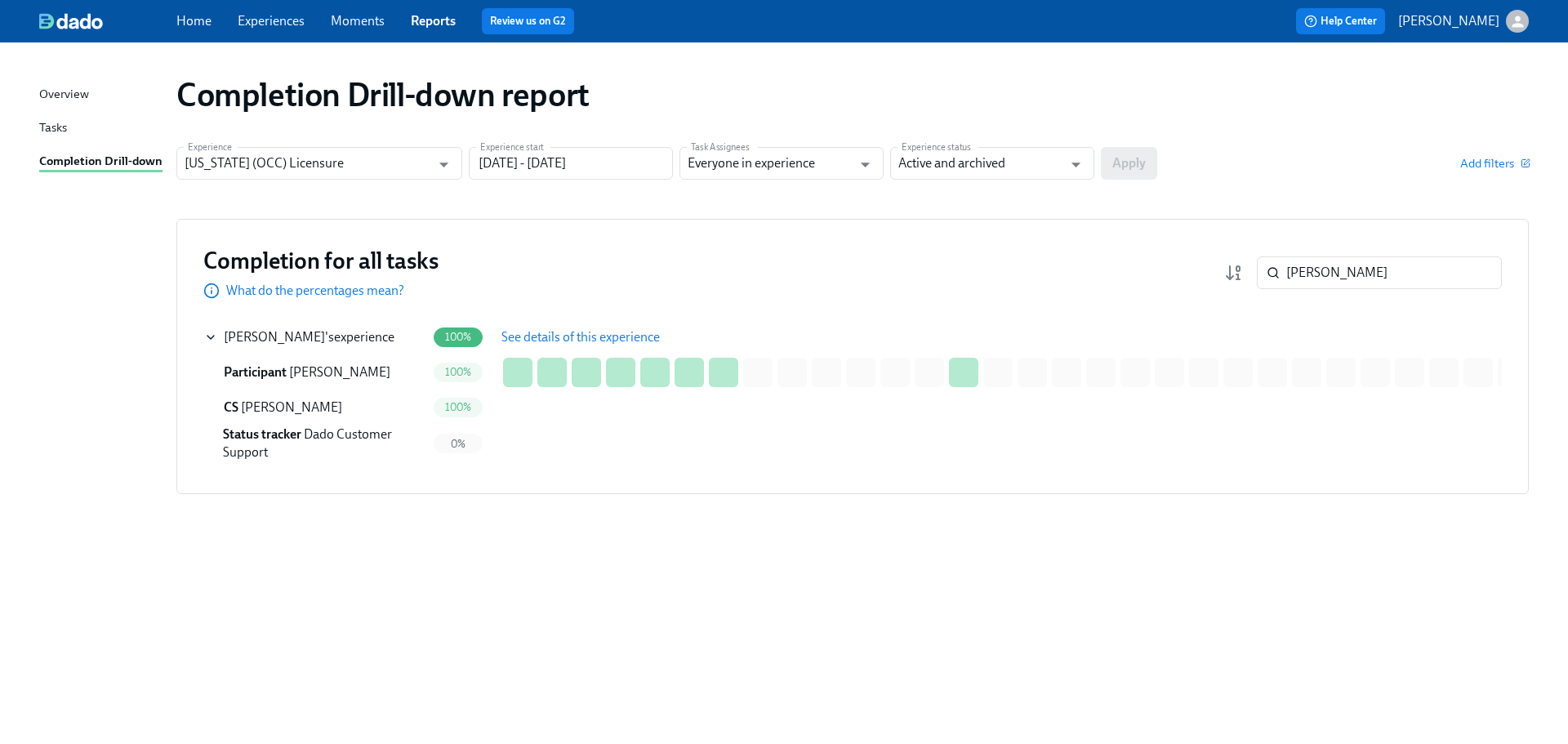
click at [538, 337] on span "See details of this experience" at bounding box center [581, 337] width 159 height 16
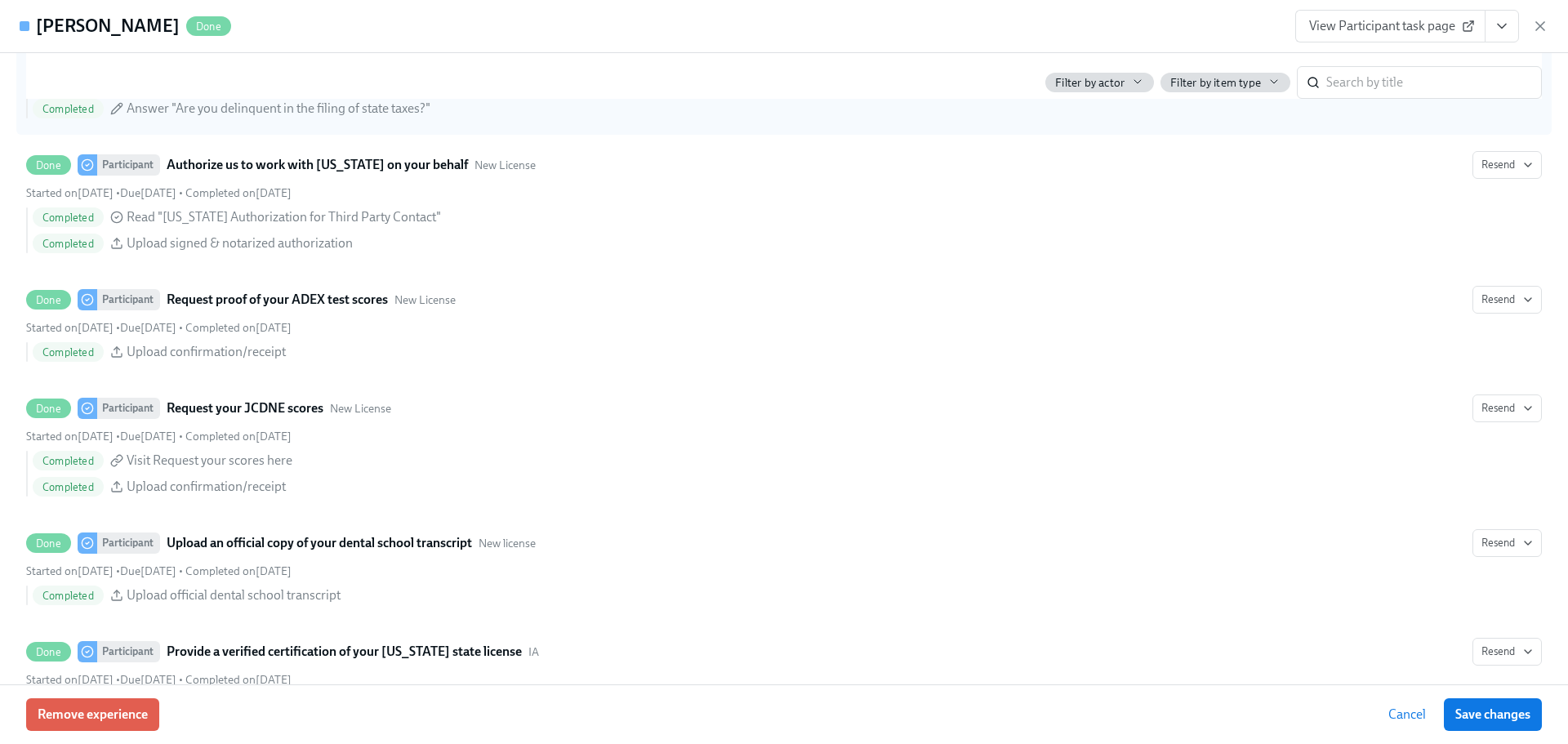
scroll to position [2531, 0]
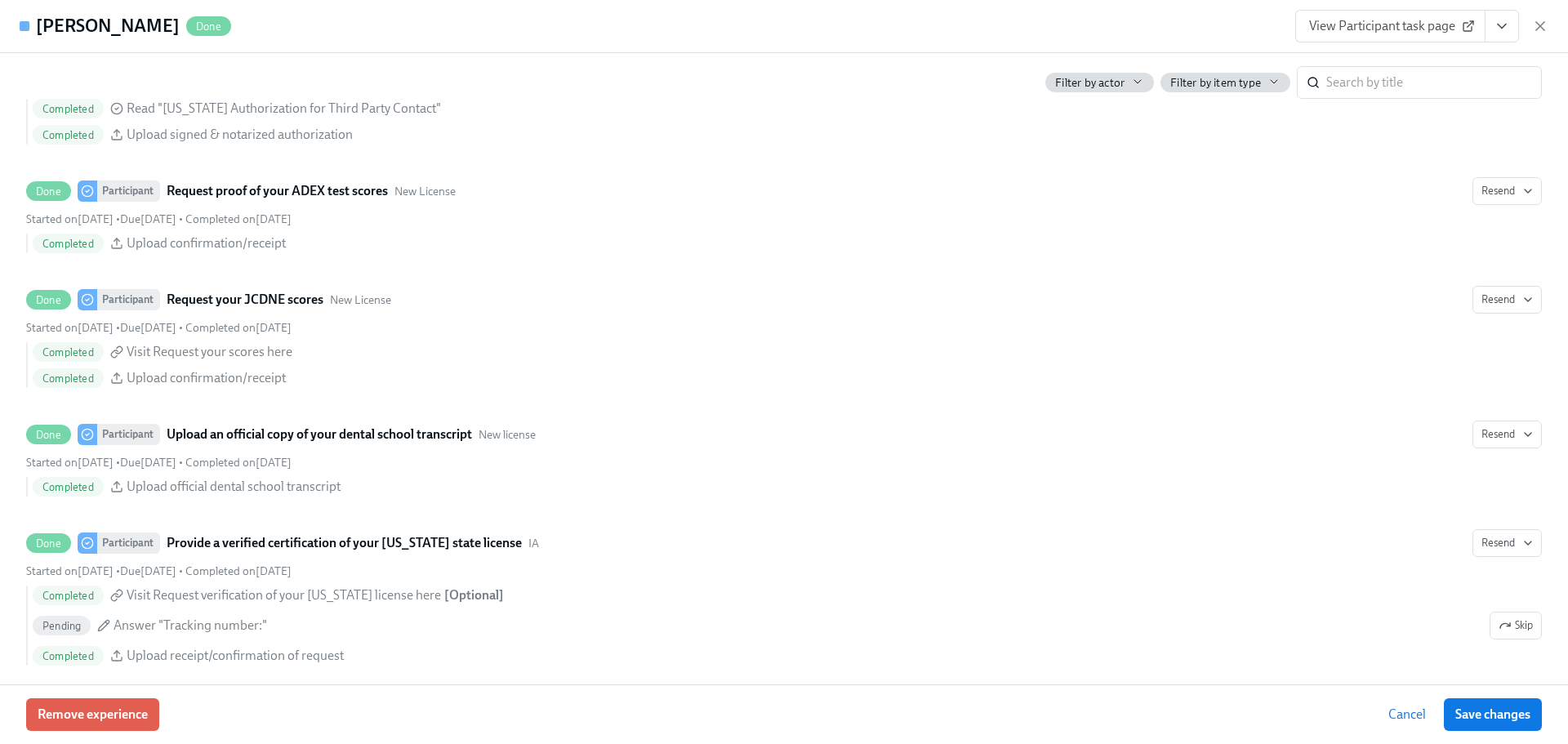
drag, startPoint x: 1542, startPoint y: 28, endPoint x: 1536, endPoint y: 44, distance: 17.1
click at [1542, 27] on icon "button" at bounding box center [1541, 26] width 9 height 9
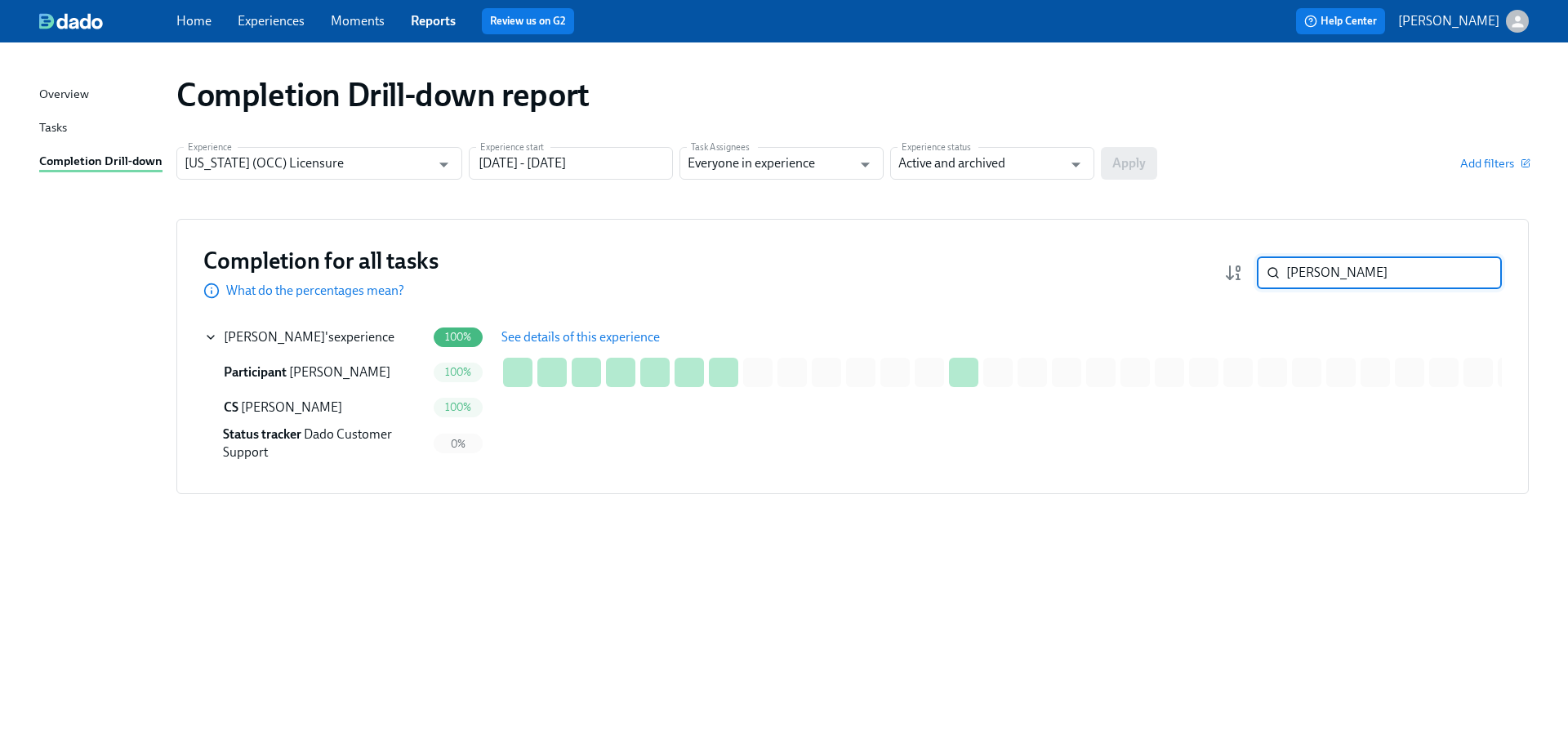
drag, startPoint x: 1329, startPoint y: 270, endPoint x: 1257, endPoint y: 270, distance: 72.0
click at [1257, 270] on div "[PERSON_NAME] ​" at bounding box center [1379, 272] width 245 height 32
paste input "Murz"
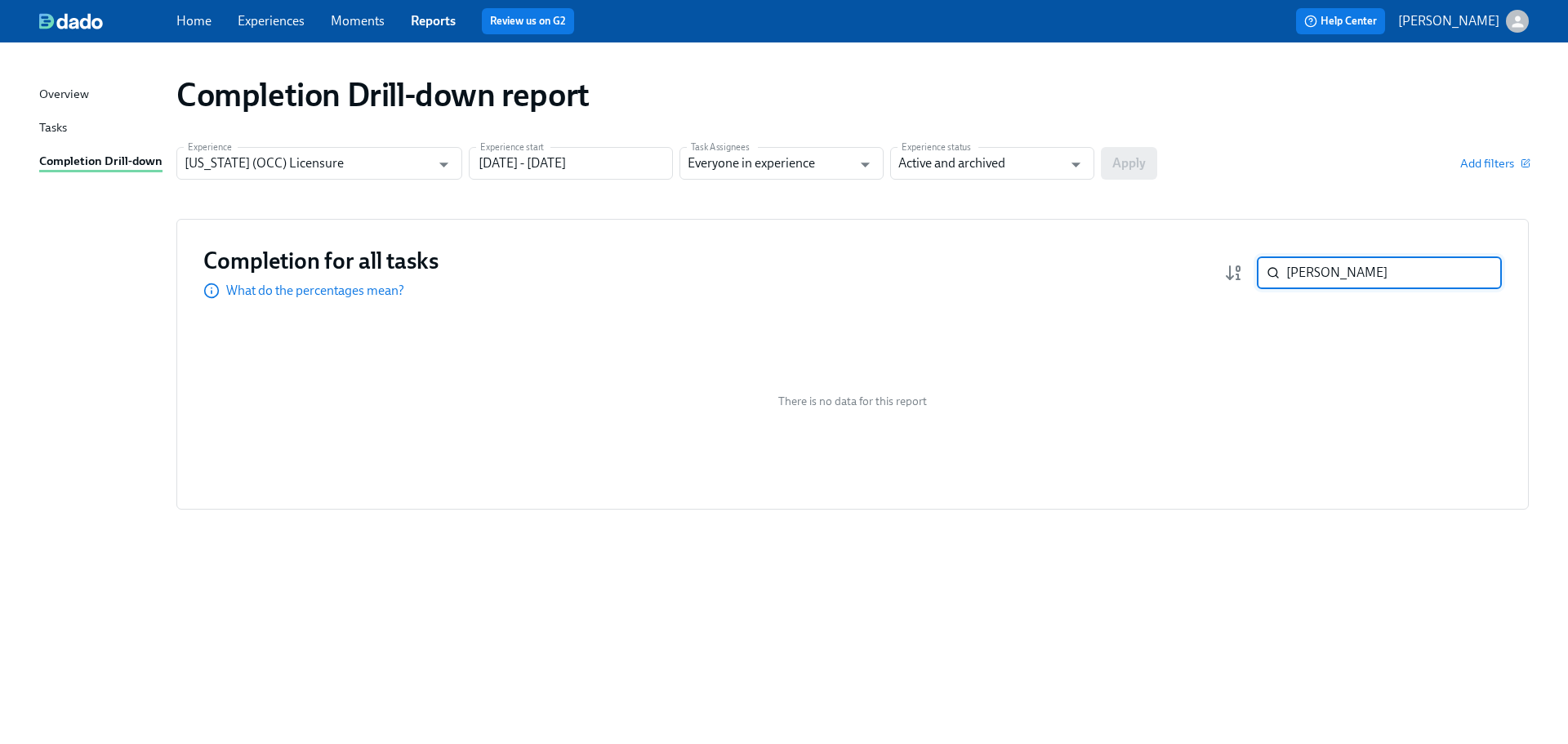
drag, startPoint x: 1406, startPoint y: 269, endPoint x: 1261, endPoint y: 269, distance: 145.0
click at [1261, 269] on div "[PERSON_NAME] ​" at bounding box center [1379, 272] width 245 height 32
paste input "Ikhlayel"
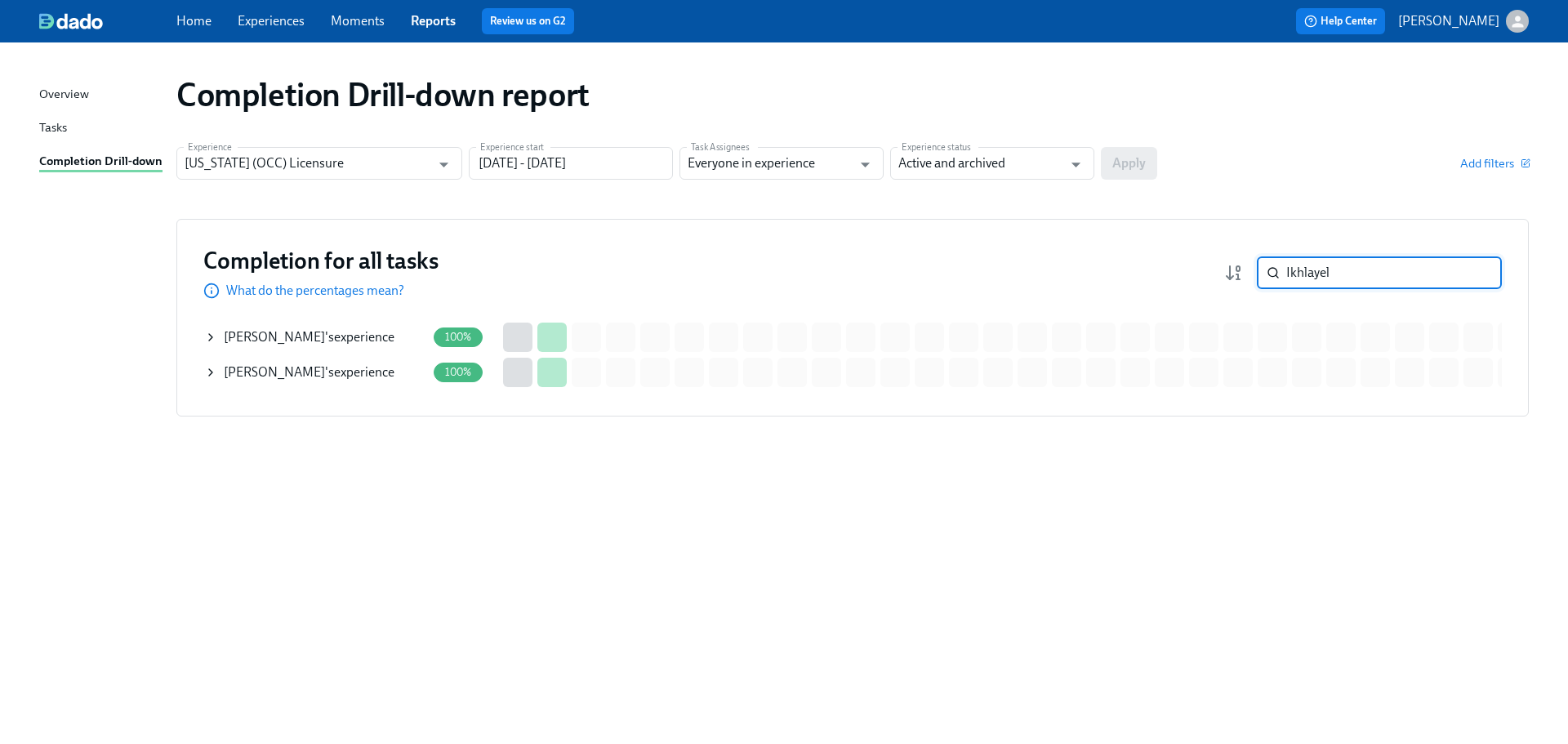
type input "Ikhlayel"
click at [340, 376] on div "[PERSON_NAME] 's experience" at bounding box center [309, 372] width 171 height 18
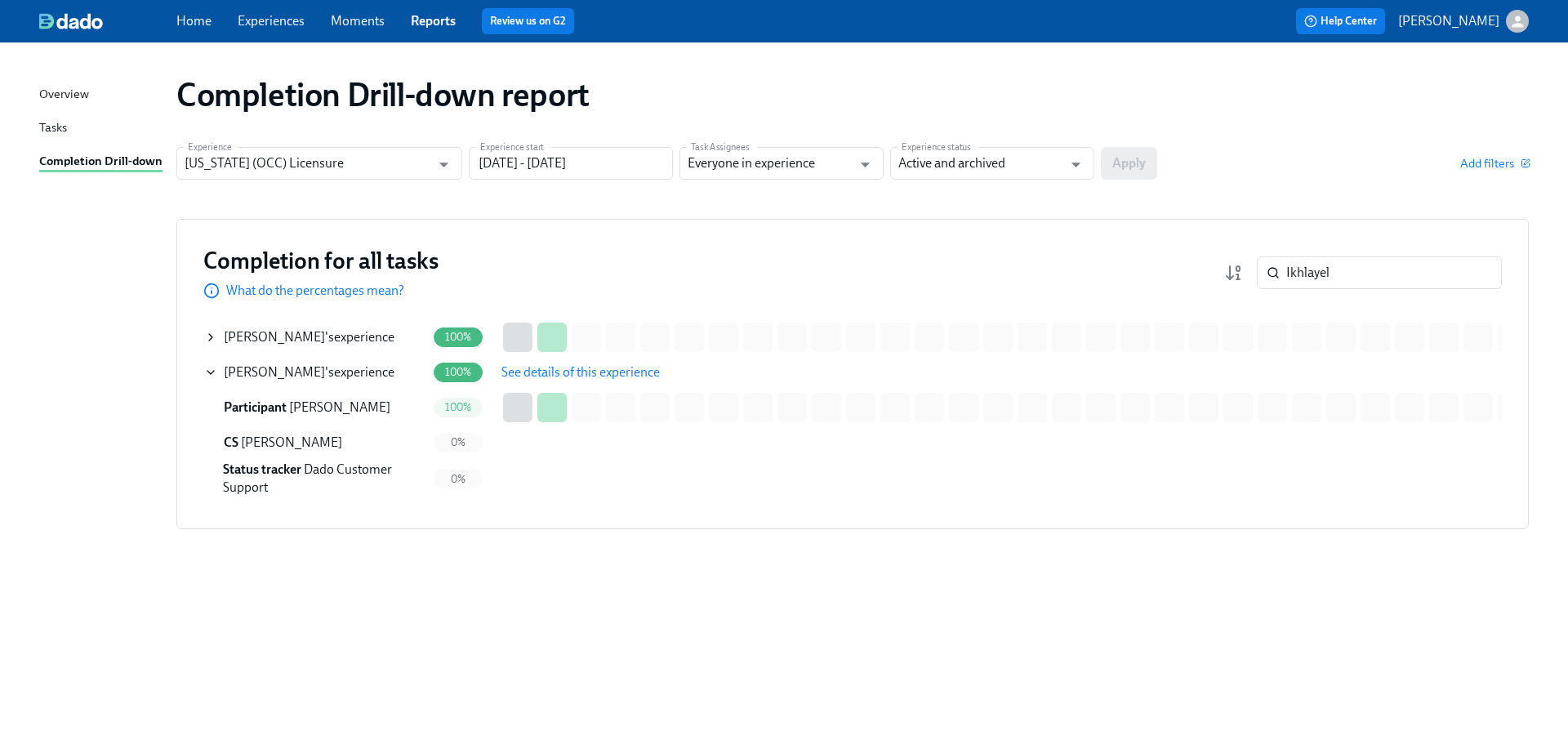
click at [340, 339] on div "[PERSON_NAME] 's experience" at bounding box center [309, 337] width 171 height 18
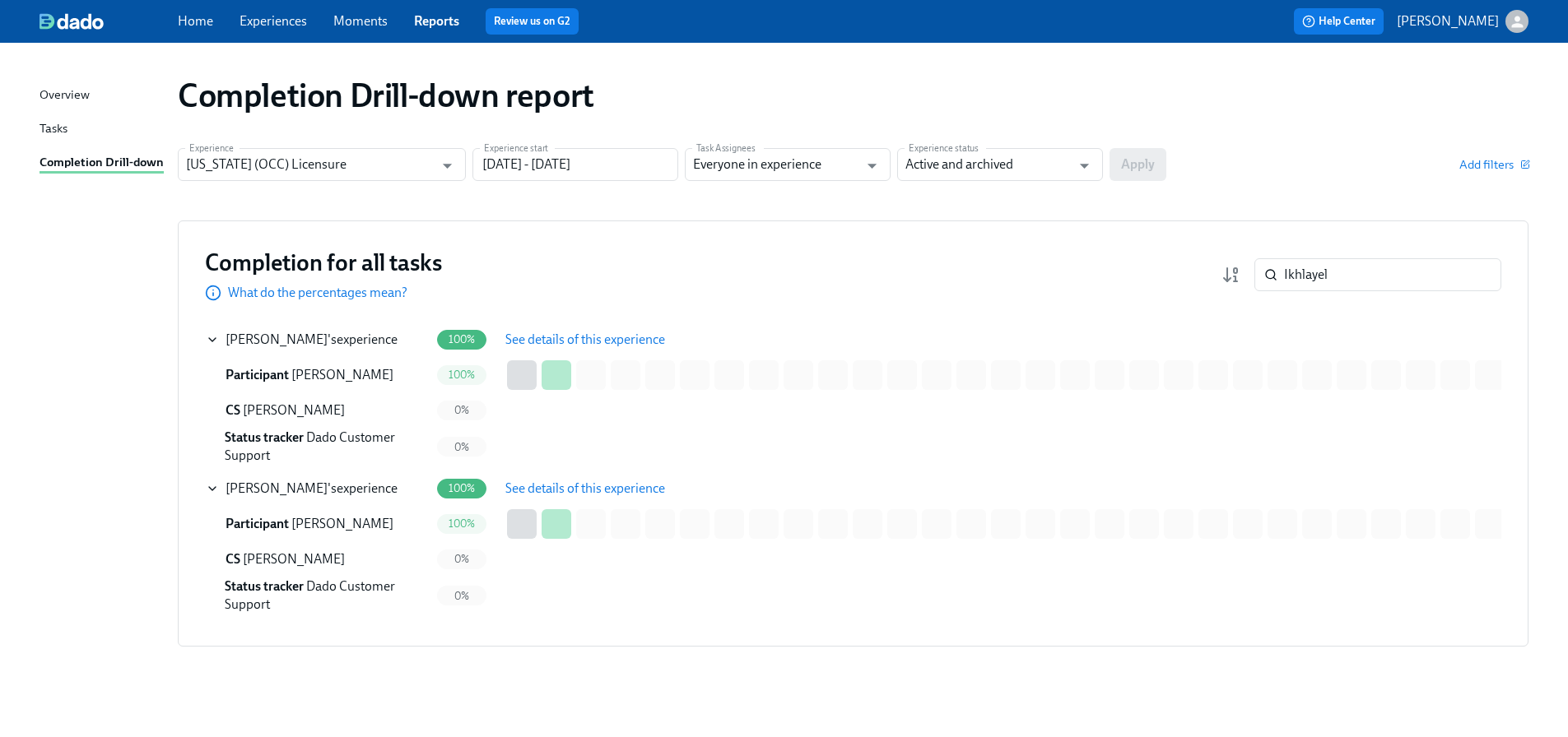
click at [562, 344] on span "See details of this experience" at bounding box center [586, 340] width 160 height 16
